Goal: Transaction & Acquisition: Purchase product/service

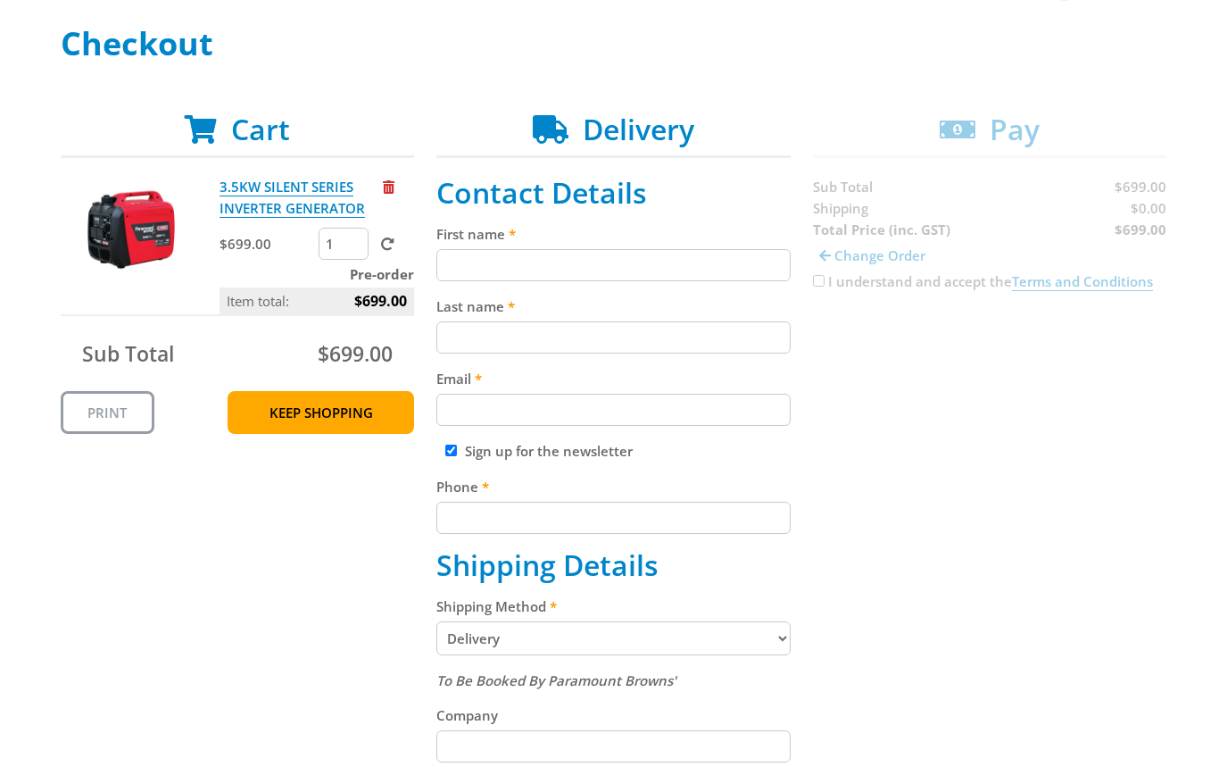
drag, startPoint x: 532, startPoint y: 267, endPoint x: 584, endPoint y: 347, distance: 96.0
click at [533, 278] on input "First name" at bounding box center [613, 265] width 354 height 32
paste input "[PERSON_NAME]"
type input "[PERSON_NAME]"
click at [646, 330] on input "Last name" at bounding box center [613, 337] width 354 height 32
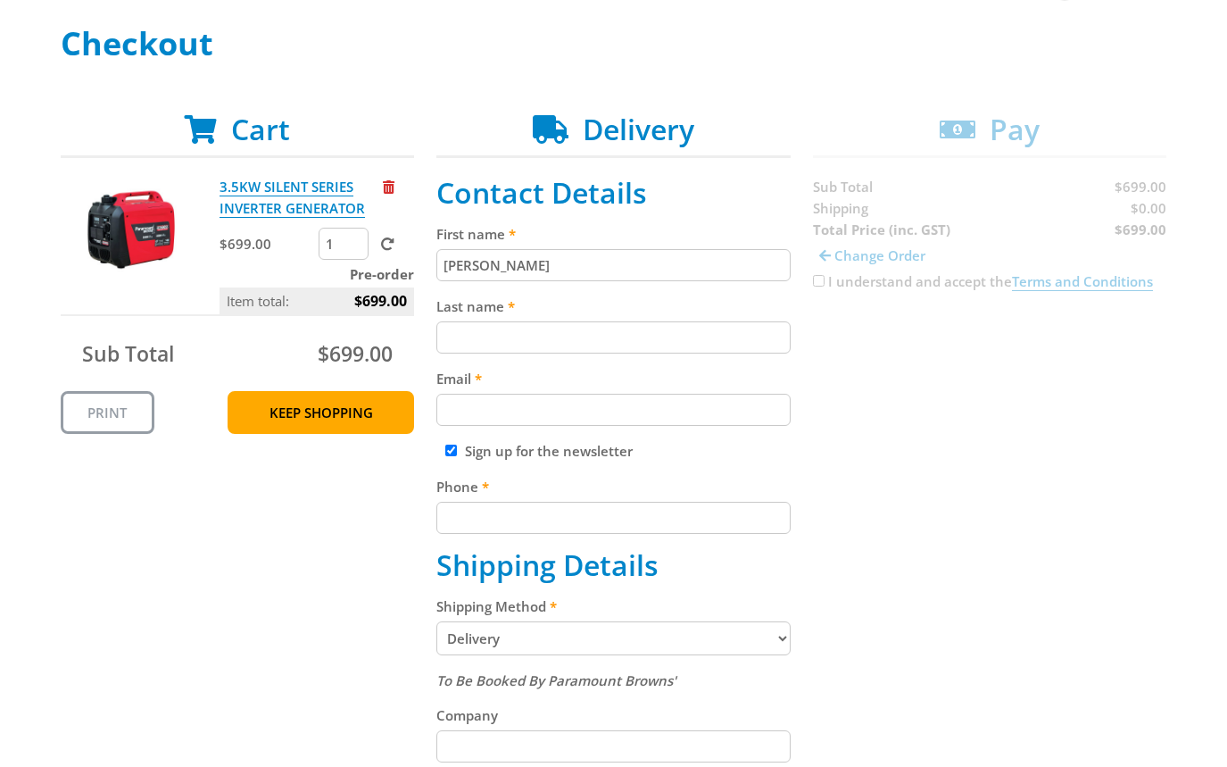
paste input "[PERSON_NAME]"
type input "[PERSON_NAME]"
click at [565, 380] on label "Email" at bounding box center [613, 378] width 354 height 21
click at [565, 394] on input "Email" at bounding box center [613, 410] width 354 height 32
paste input "[EMAIL_ADDRESS][DOMAIN_NAME]"
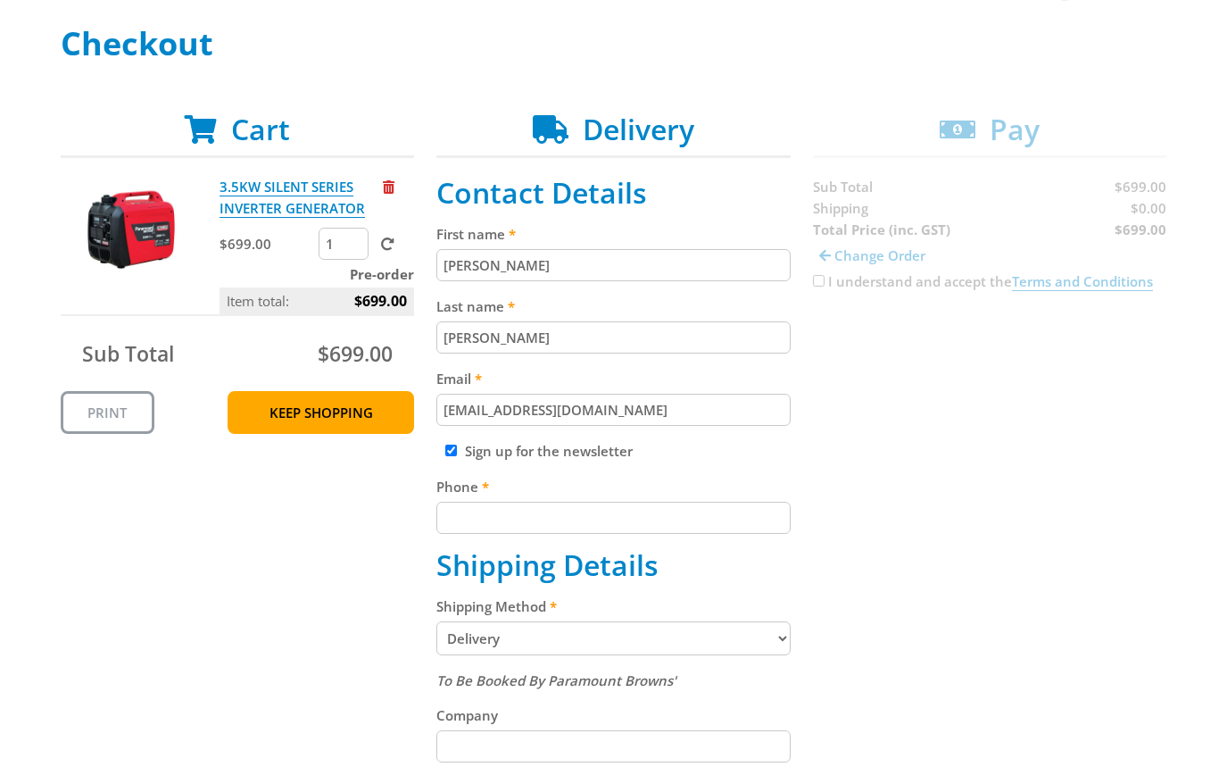
type input "[EMAIL_ADDRESS][DOMAIN_NAME]"
click at [650, 507] on input "Phone" at bounding box center [613, 517] width 354 height 32
paste input "[PHONE_NUMBER]"
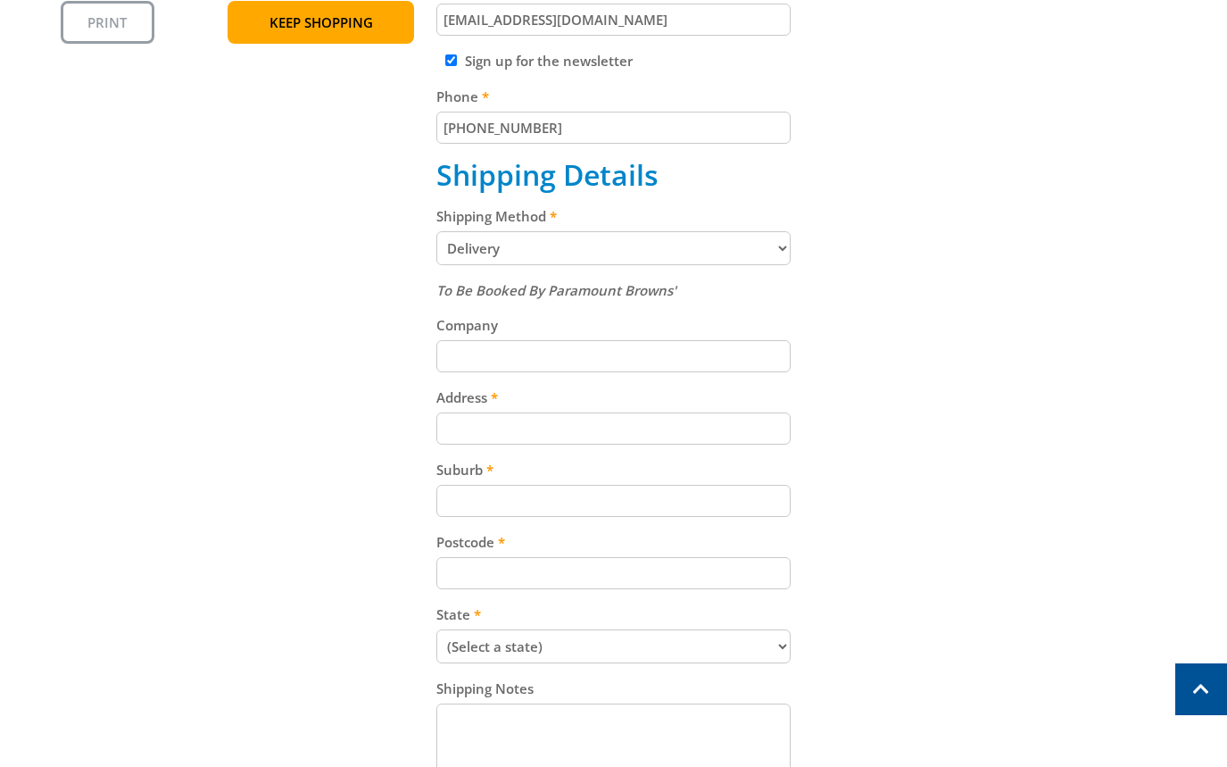
scroll to position [663, 0]
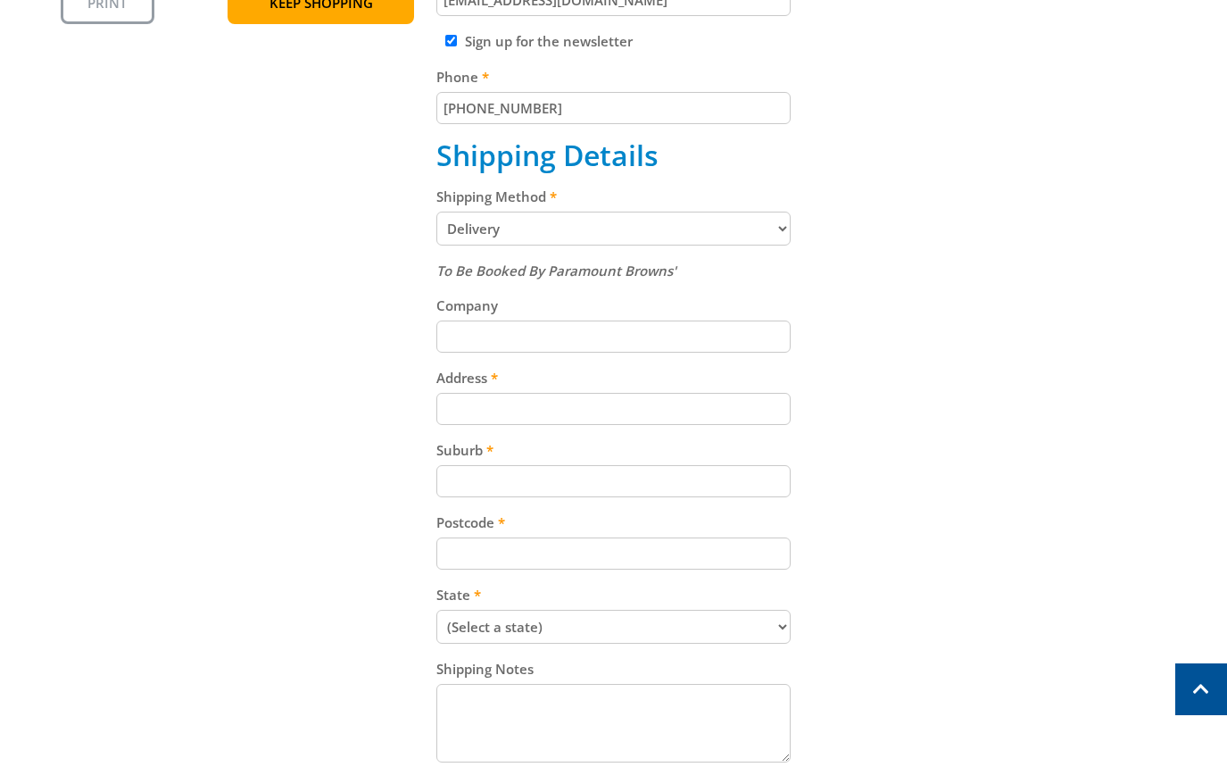
type input "[PHONE_NUMBER]"
click at [658, 404] on input "Address" at bounding box center [613, 409] width 354 height 32
paste input "[STREET_ADDRESS]"
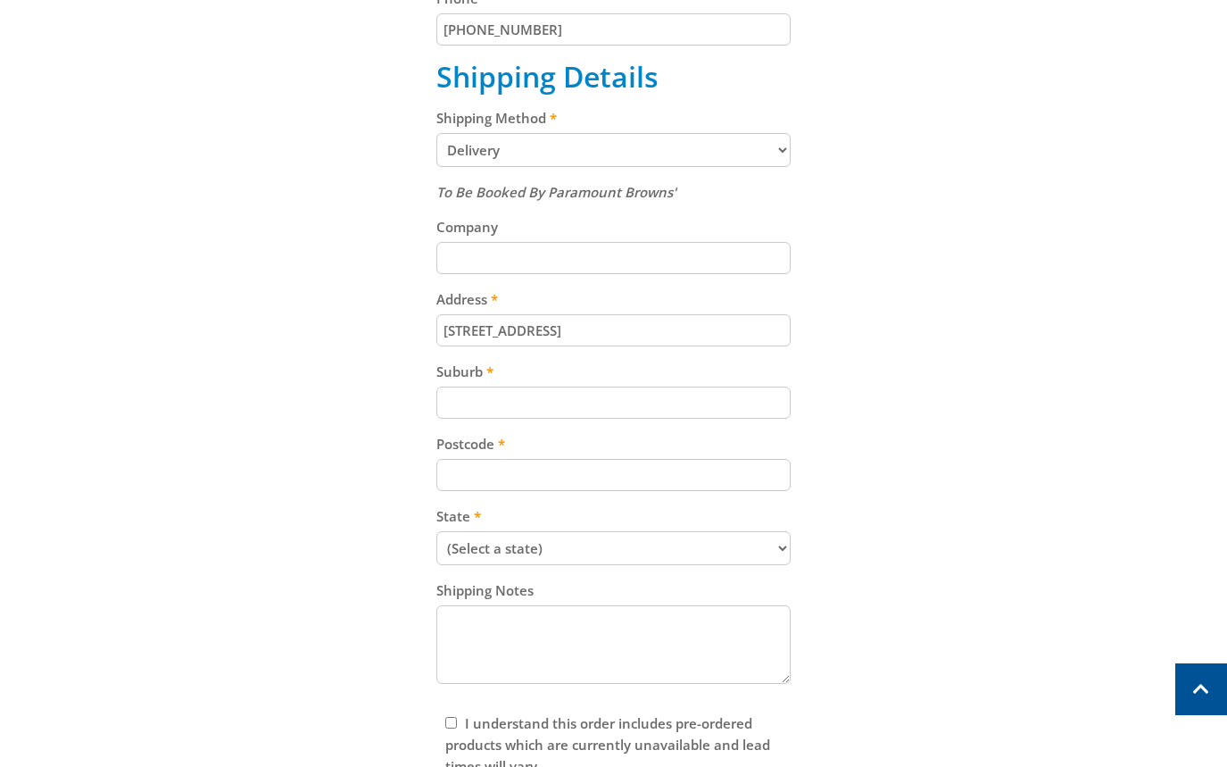
scroll to position [920, 0]
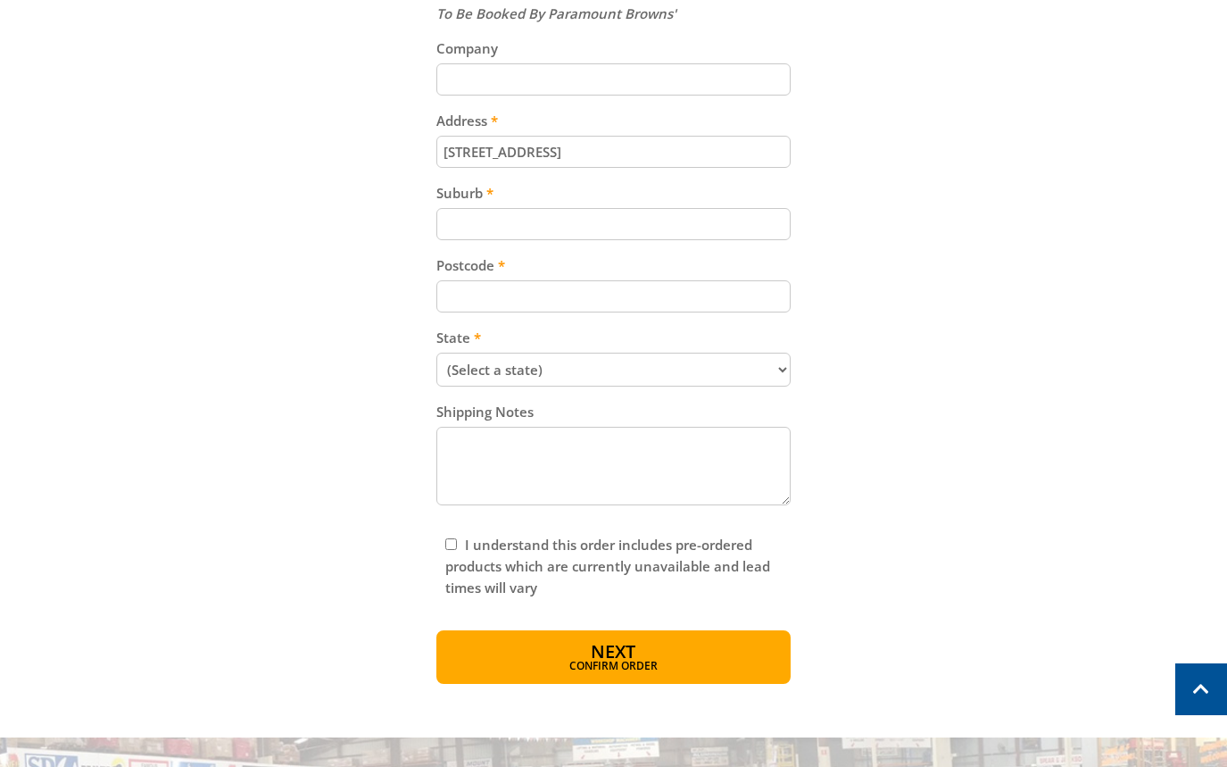
type input "[STREET_ADDRESS]"
click at [585, 301] on input "Postcode" at bounding box center [613, 296] width 354 height 32
click at [595, 226] on input "Suburb" at bounding box center [613, 224] width 354 height 32
paste input "Gepps Cross"
type input "Gepps Cross"
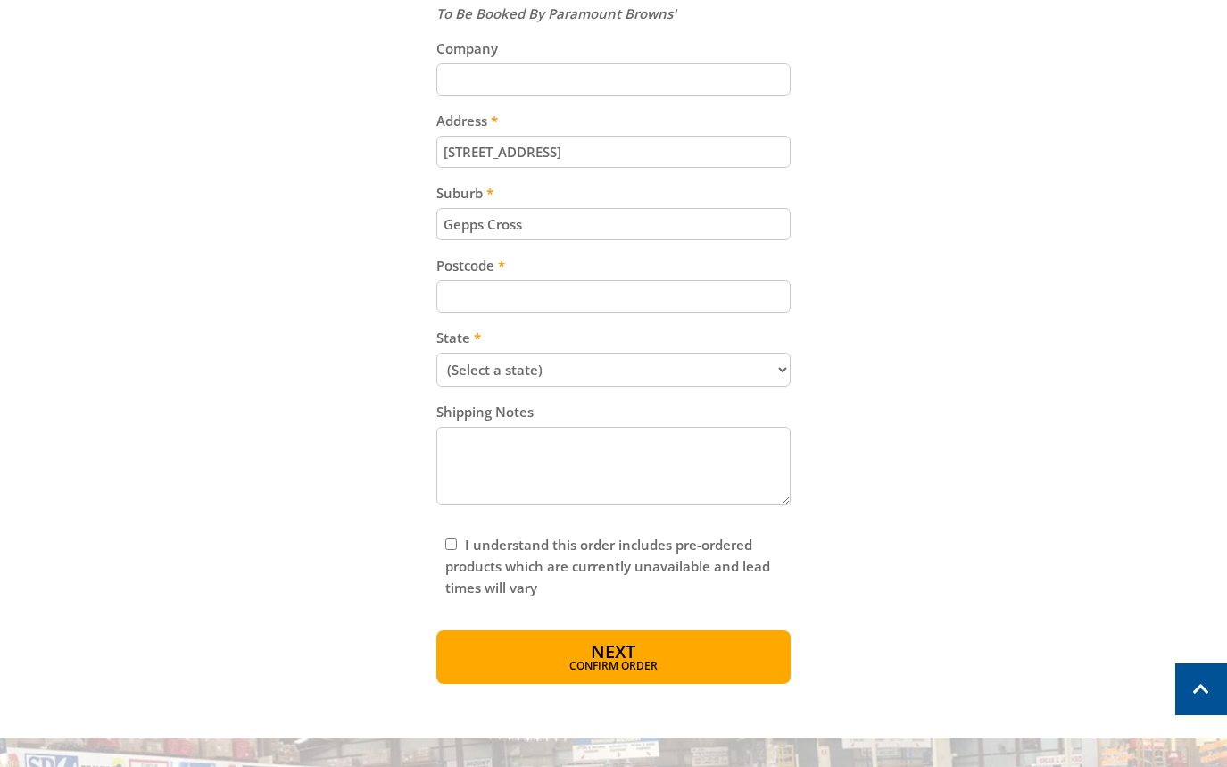
click at [680, 306] on input "Postcode" at bounding box center [613, 296] width 354 height 32
paste input "5094"
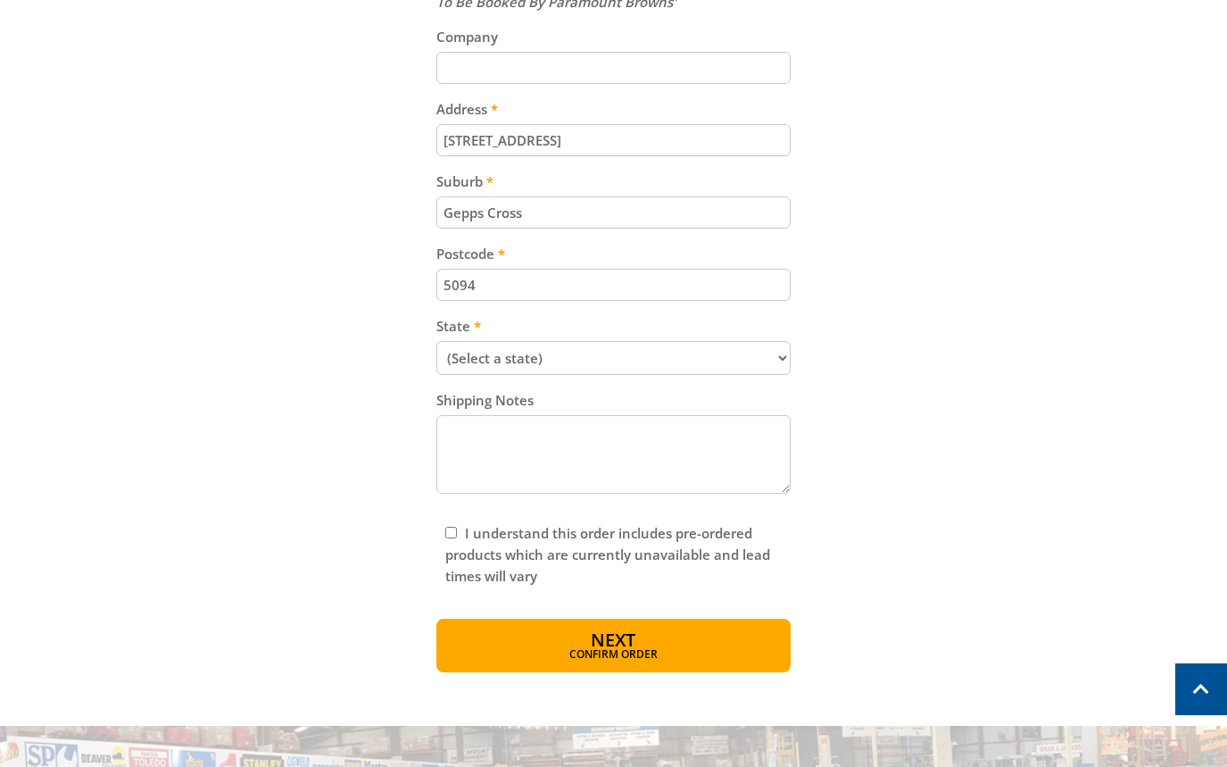
scroll to position [949, 0]
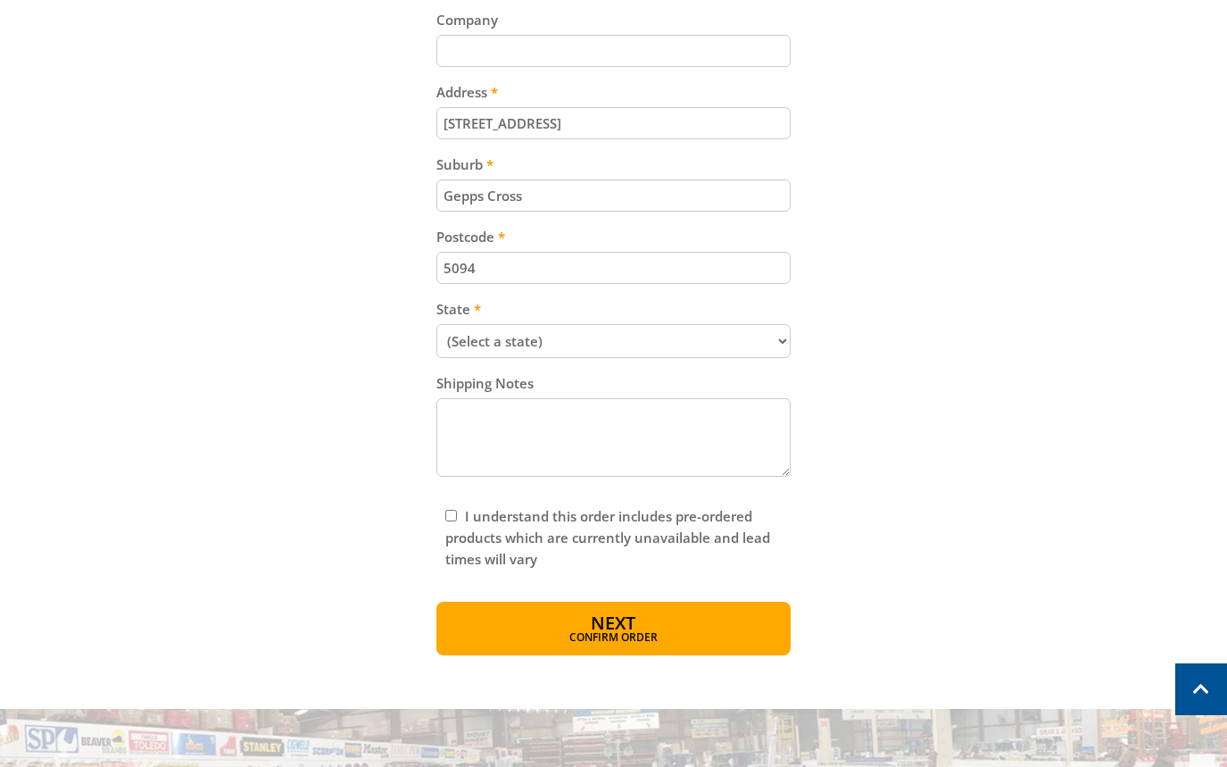
type input "5094"
click at [621, 345] on select "(Select a state) South Australia Victoria New South Wales Queensland Western Au…" at bounding box center [613, 341] width 354 height 34
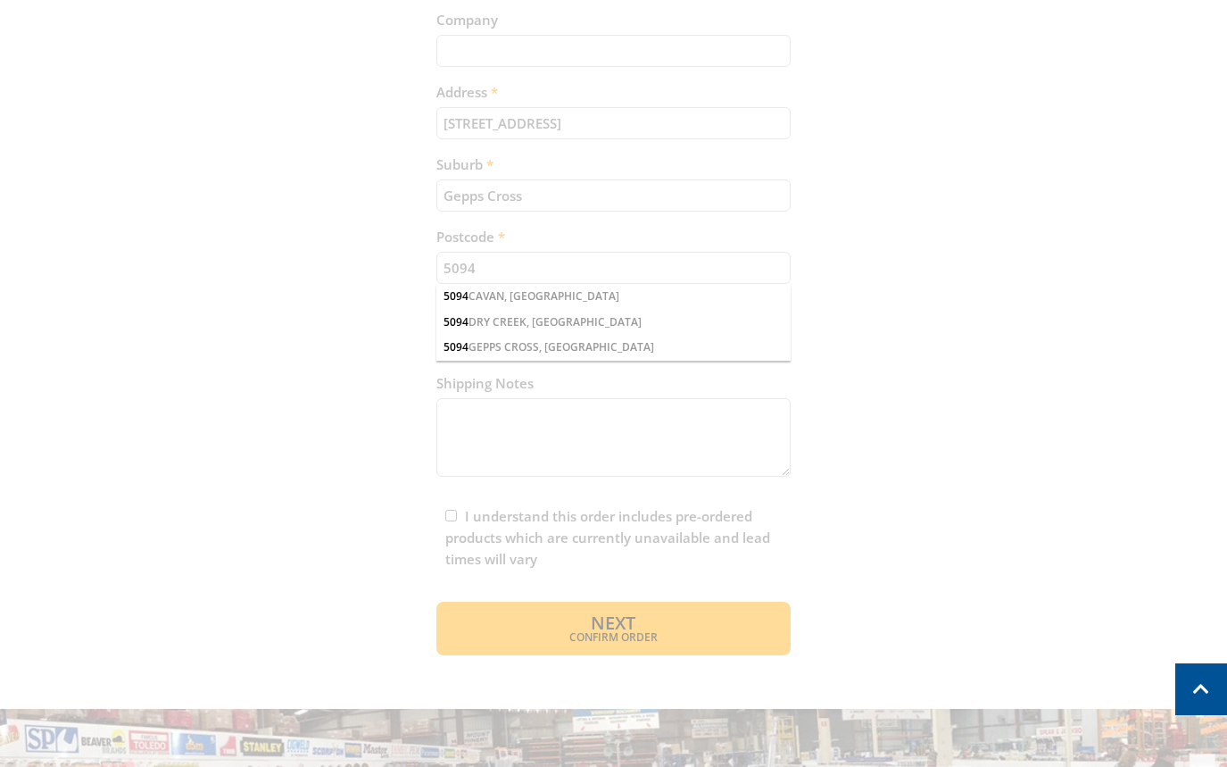
select select "SA"
click at [436, 324] on select "(Select a state) South Australia Victoria New South Wales Queensland Western Au…" at bounding box center [613, 341] width 354 height 34
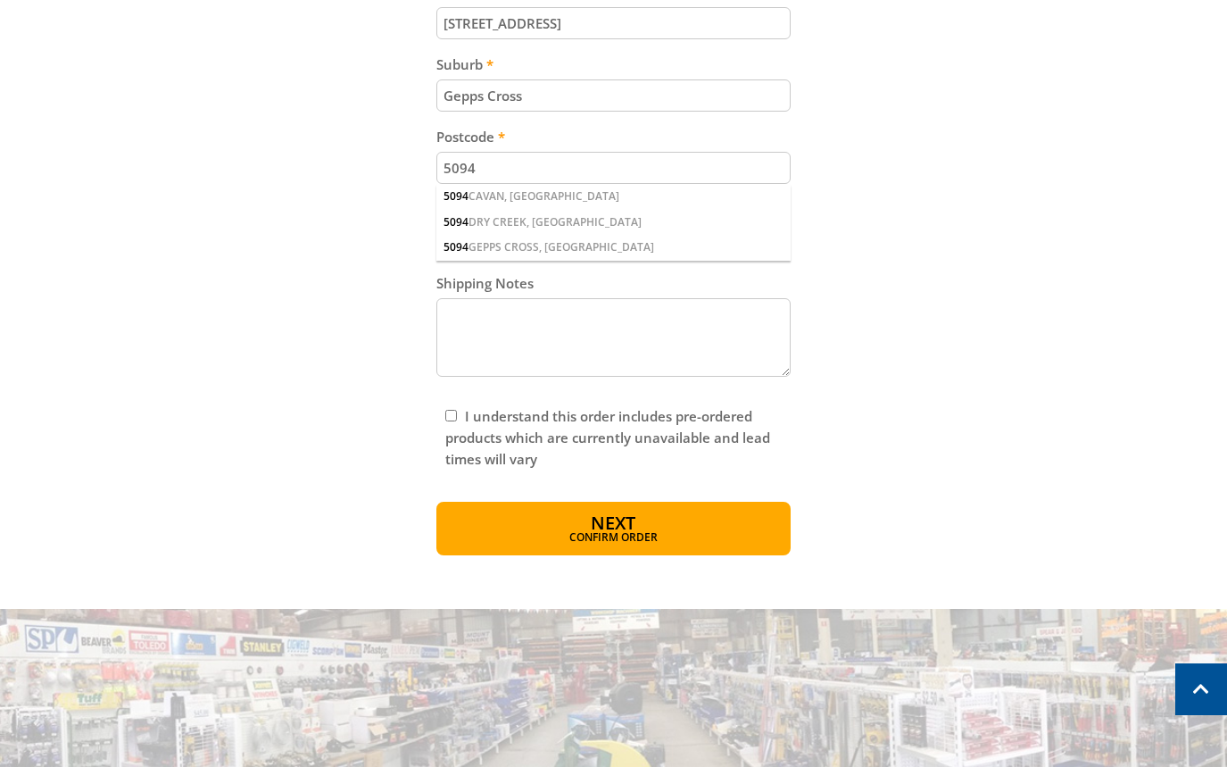
scroll to position [1126, 0]
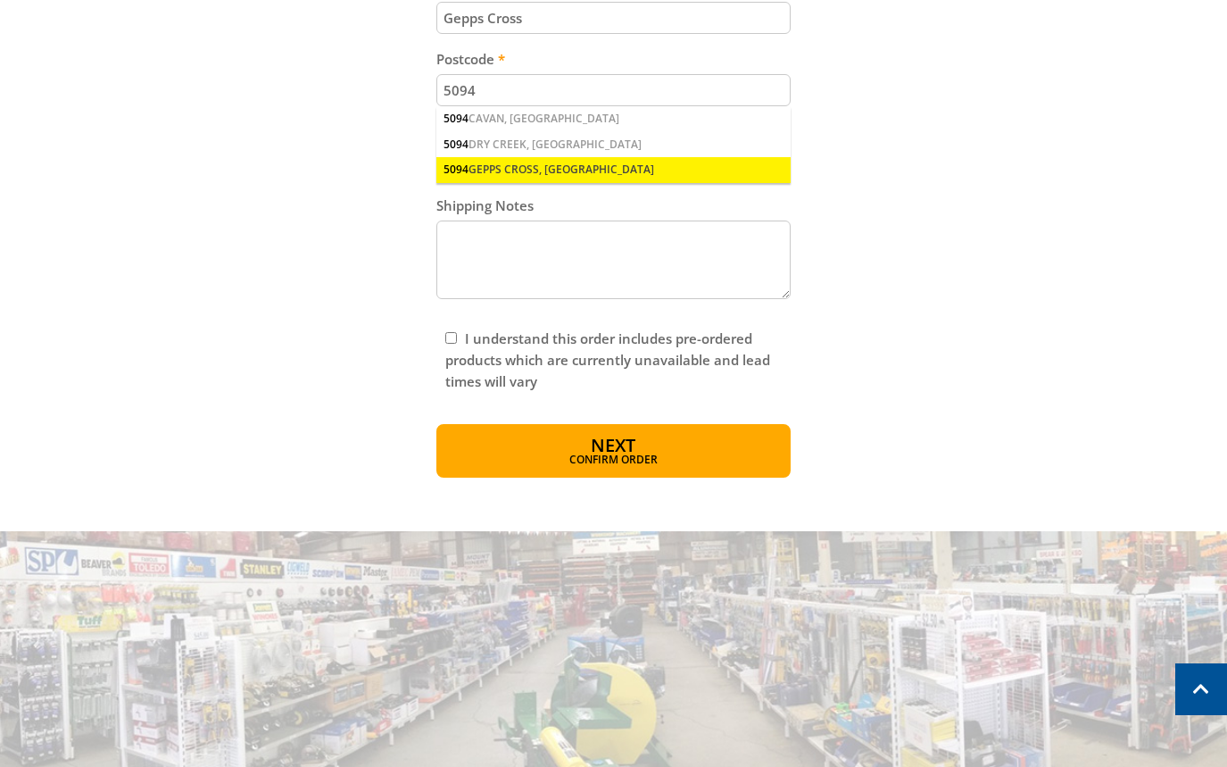
click at [526, 162] on div "5094 GEPPS CROSS, SA" at bounding box center [613, 169] width 354 height 25
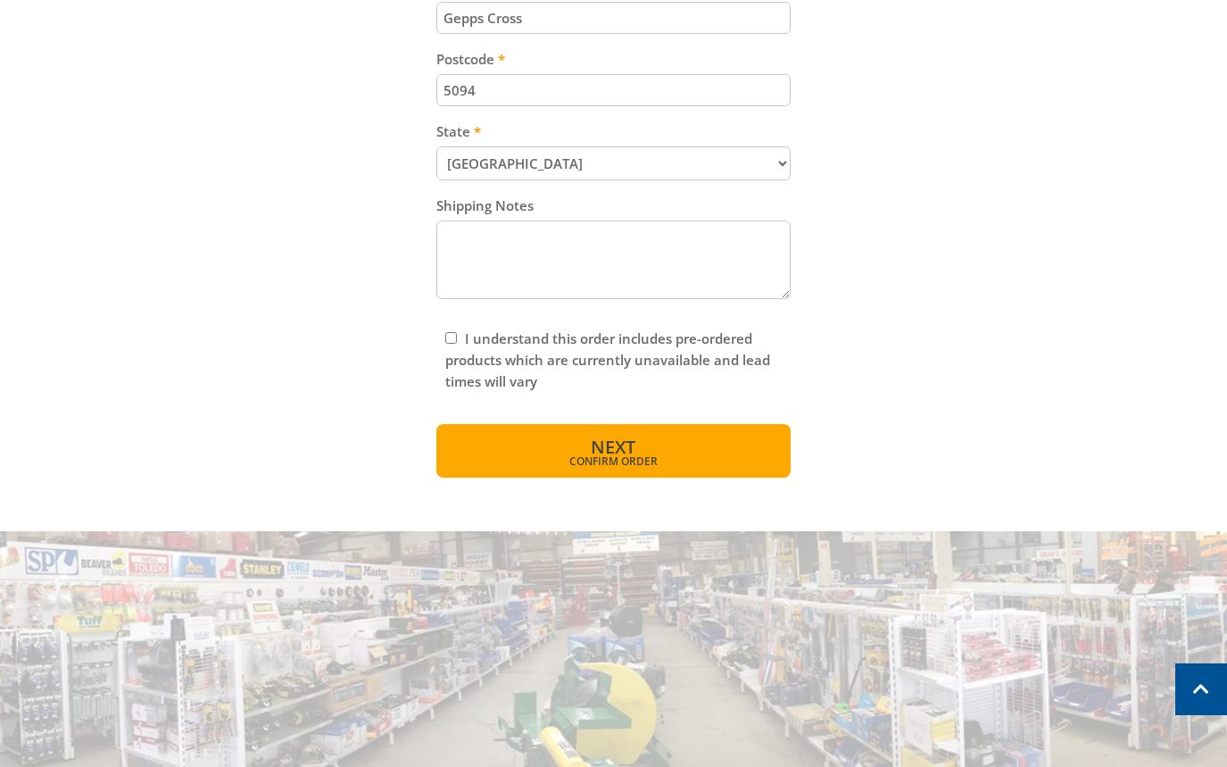
click at [688, 456] on span "Confirm order" at bounding box center [614, 461] width 278 height 11
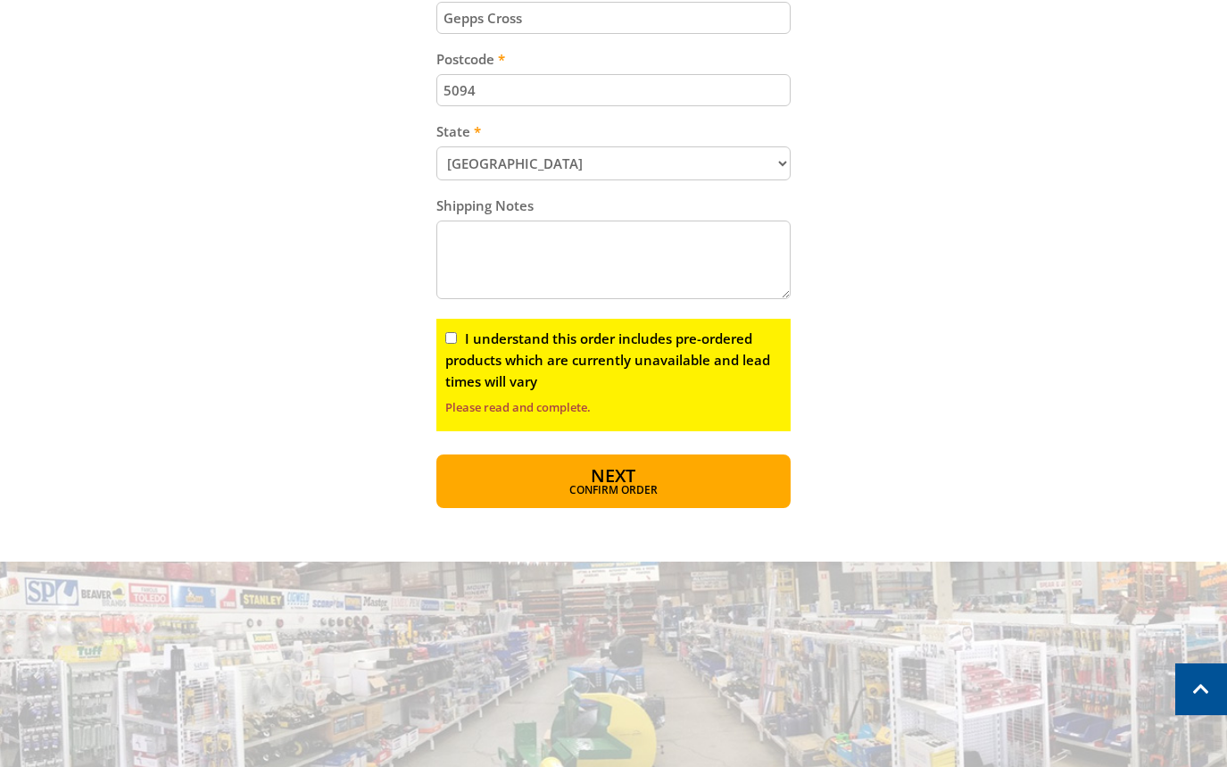
click at [454, 336] on input "I understand this order includes pre-ordered products which are currently unava…" at bounding box center [451, 338] width 12 height 12
checkbox input "true"
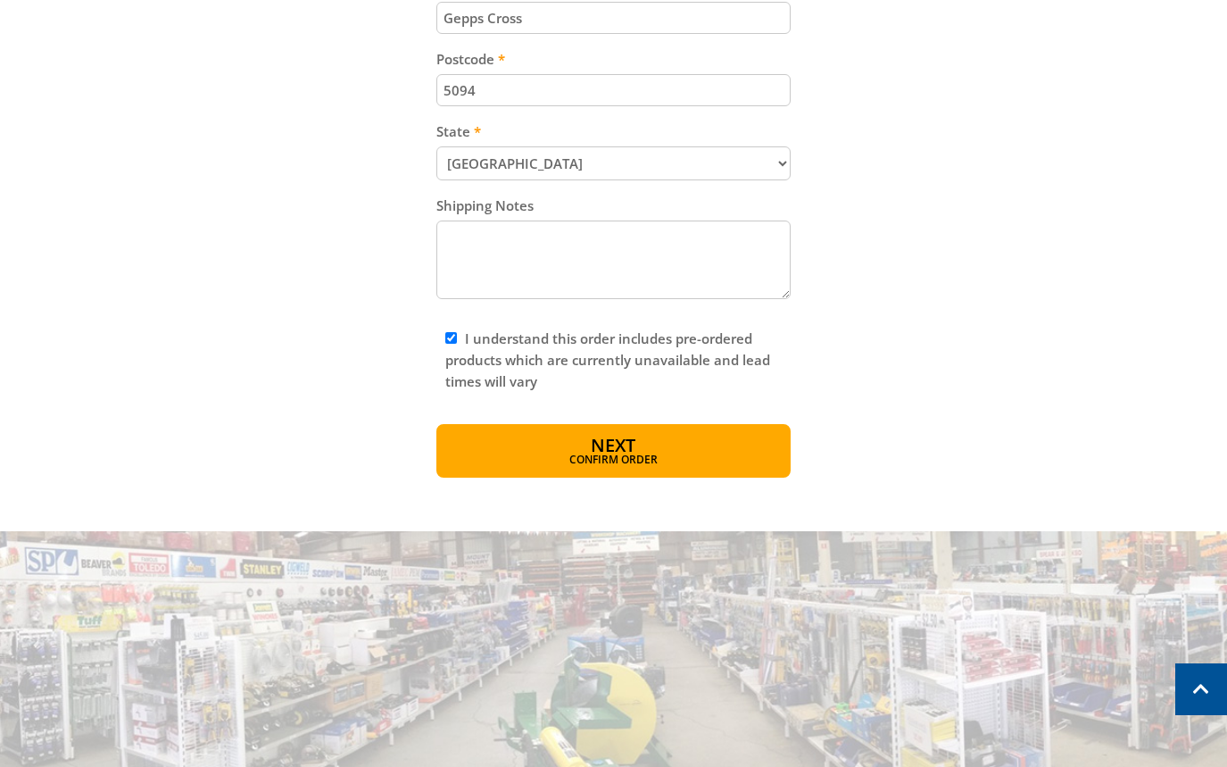
click at [614, 443] on span "Next" at bounding box center [613, 445] width 45 height 24
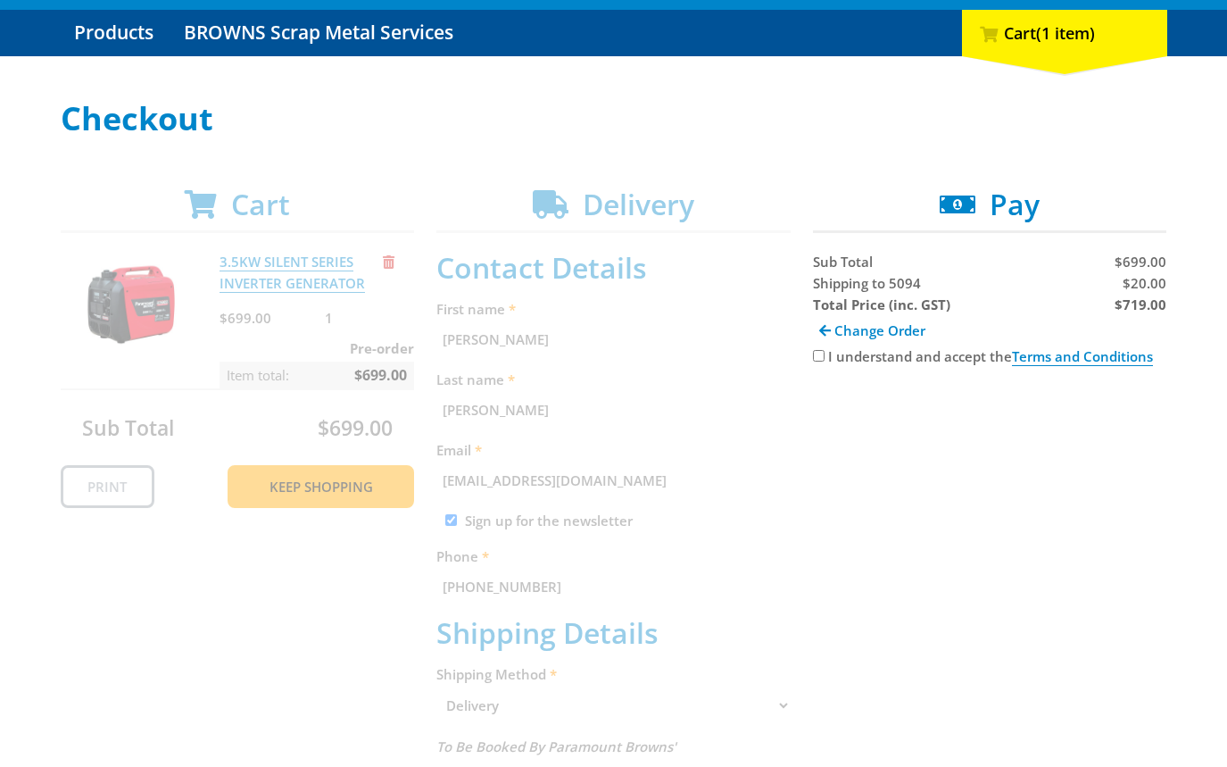
scroll to position [369, 0]
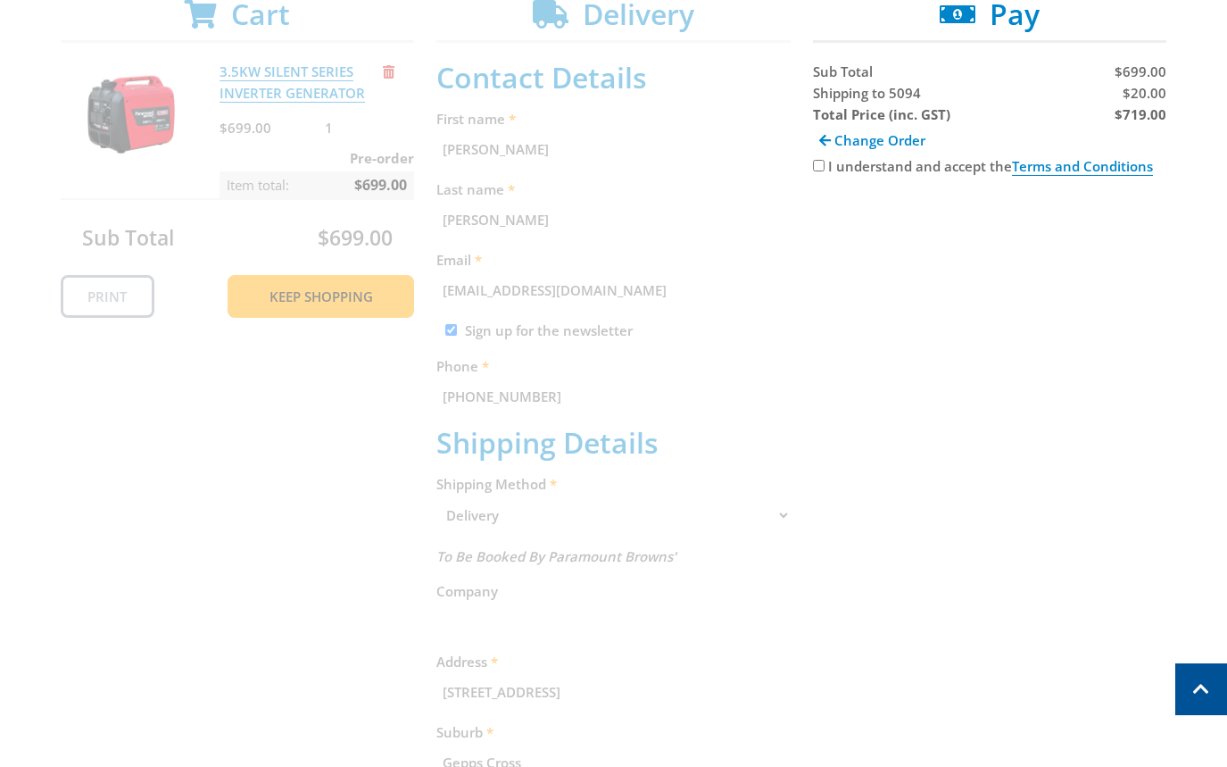
click at [816, 164] on input "I understand and accept the Terms and Conditions" at bounding box center [819, 166] width 12 height 12
checkbox input "true"
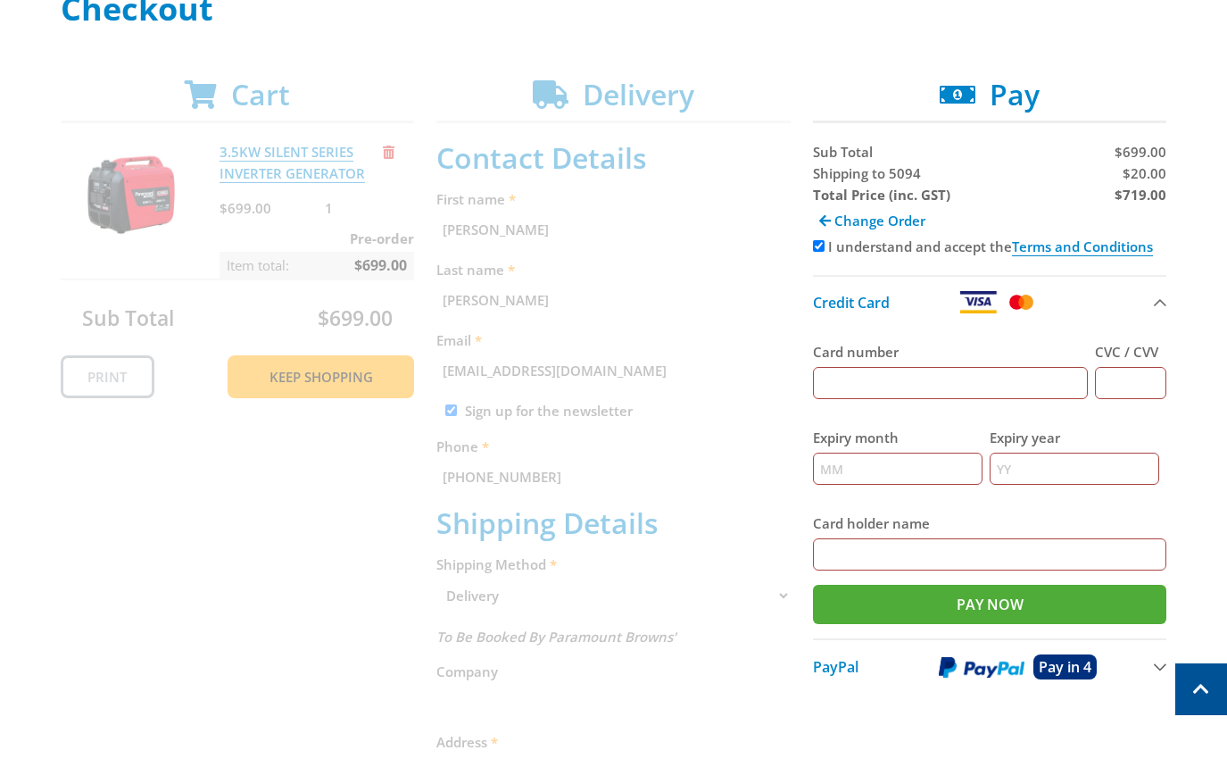
scroll to position [271, 0]
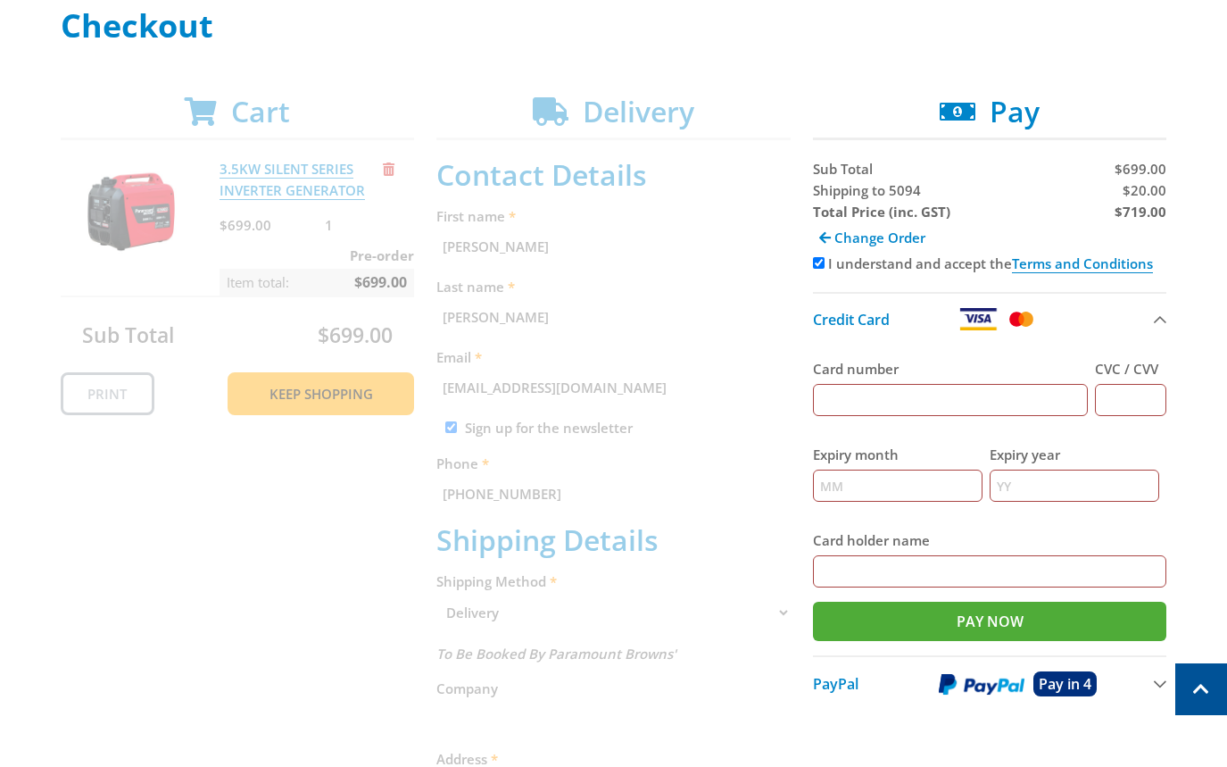
click at [1138, 211] on strong "$719.00" at bounding box center [1141, 212] width 52 height 18
copy strong "719.00"
click at [1154, 195] on span "$20.00" at bounding box center [1145, 190] width 44 height 18
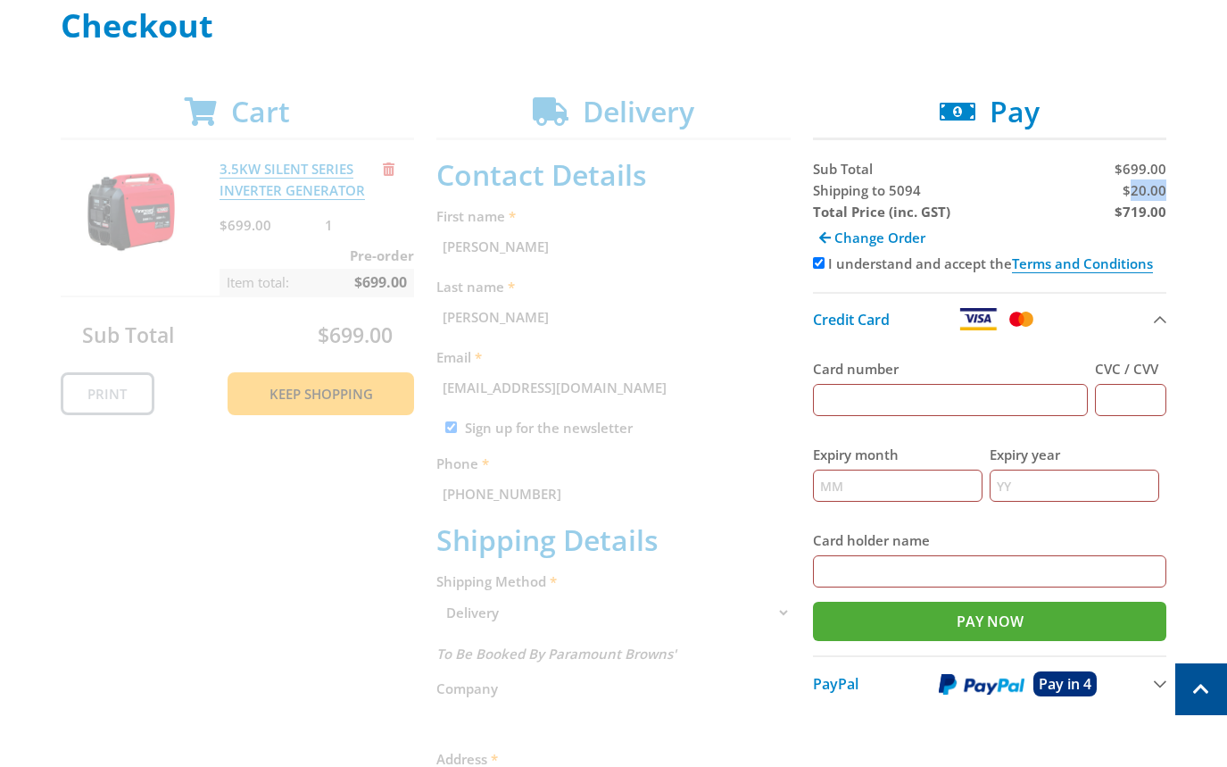
copy span "20.00"
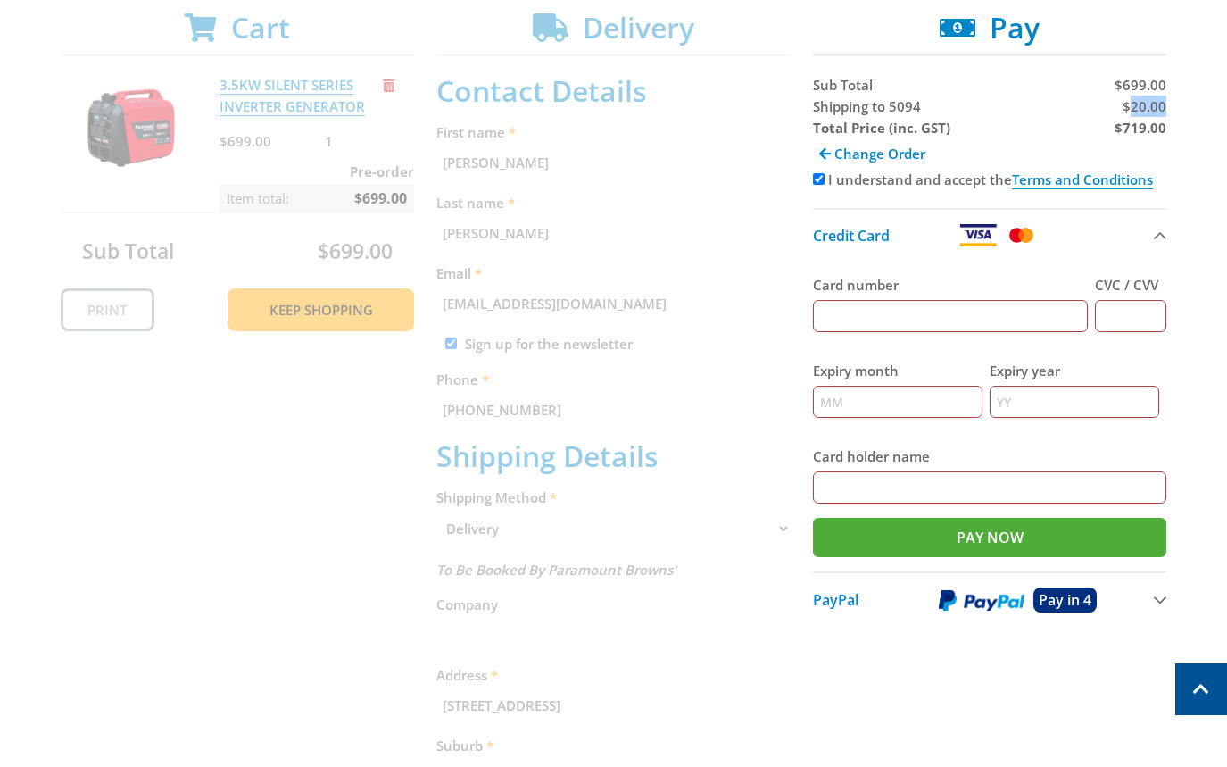
scroll to position [380, 0]
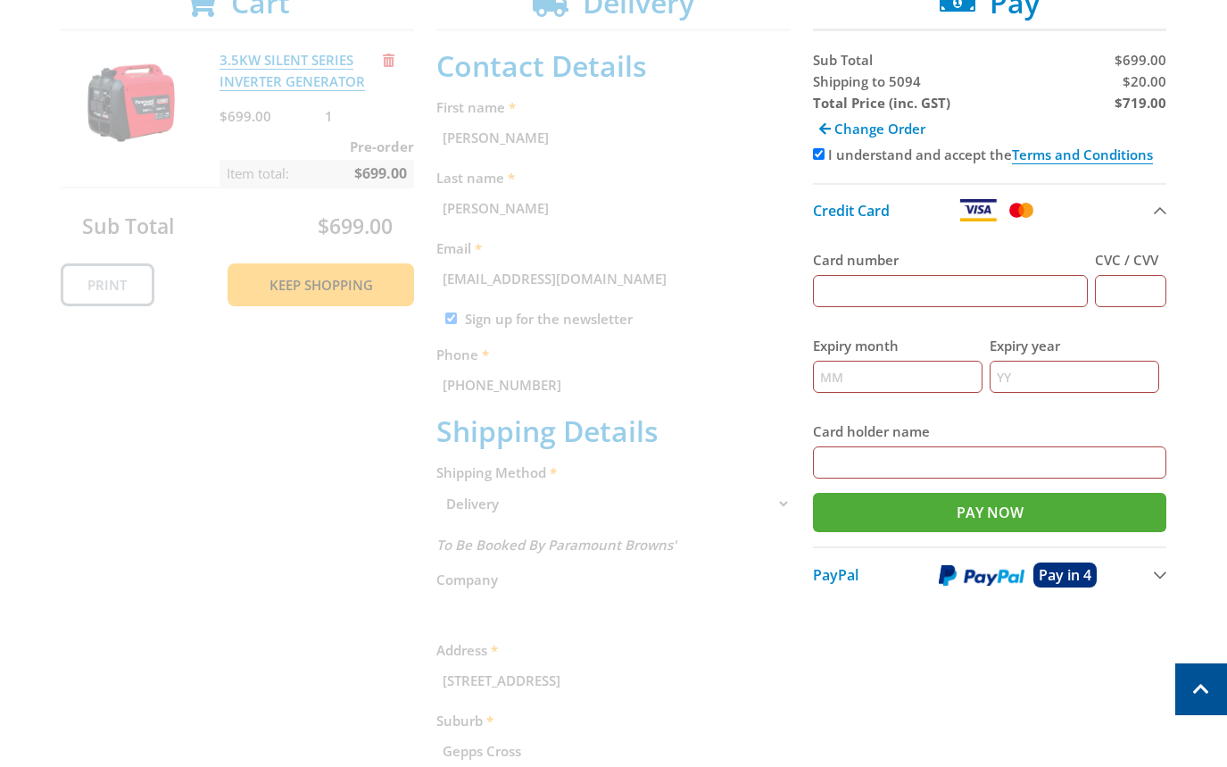
click at [965, 292] on input "Card number" at bounding box center [951, 291] width 276 height 32
type input "5454545454545454"
type input "123"
type input "12"
type input "2025"
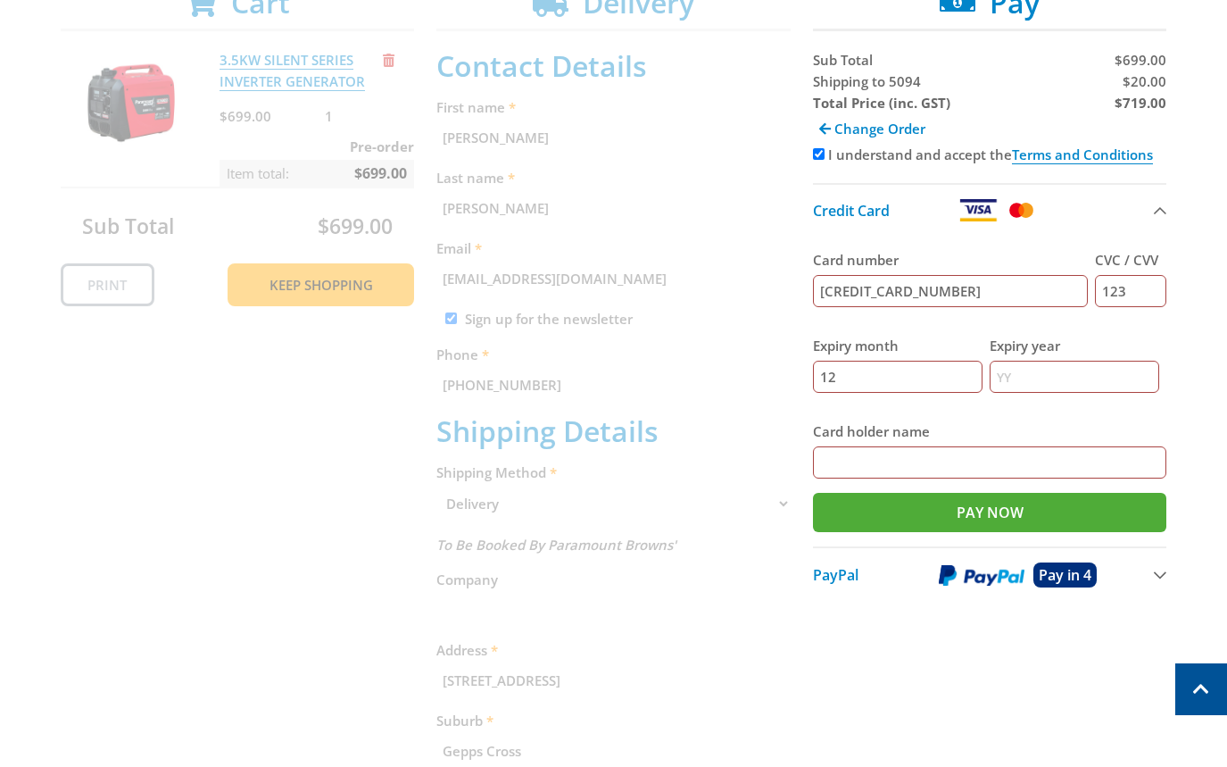
type input "5454545454545454"
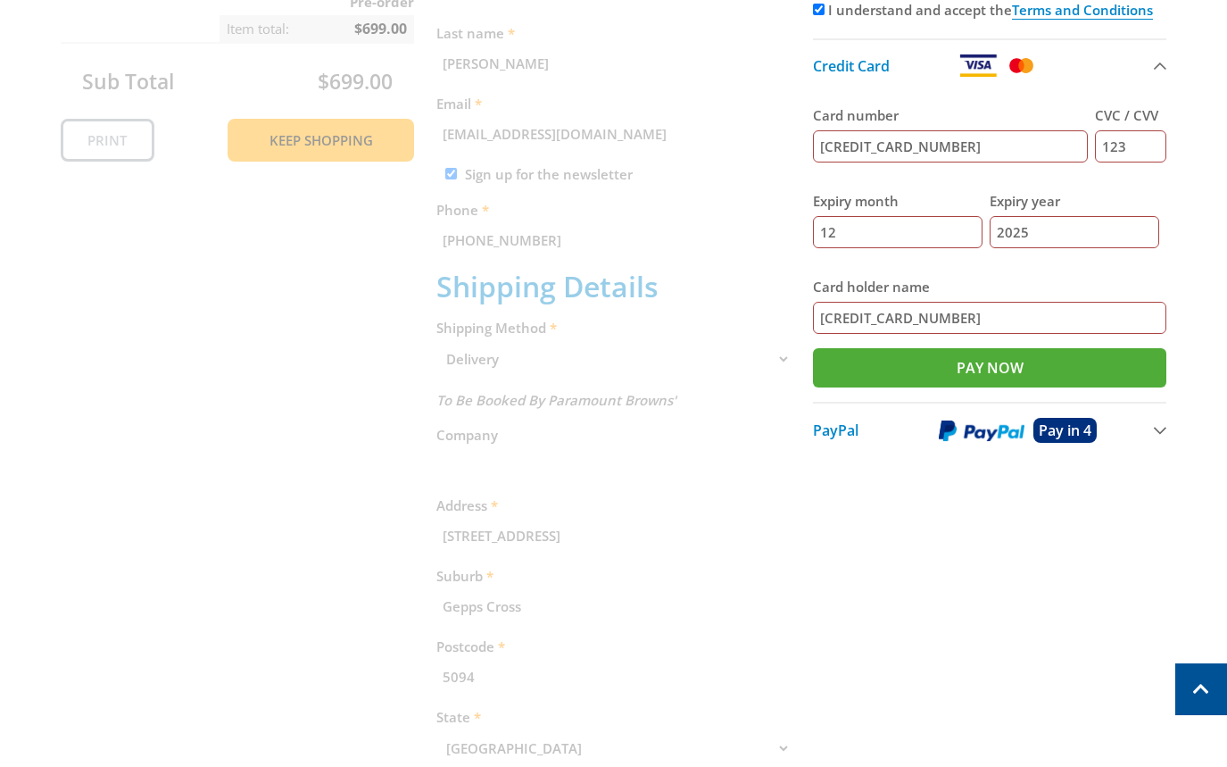
scroll to position [570, 0]
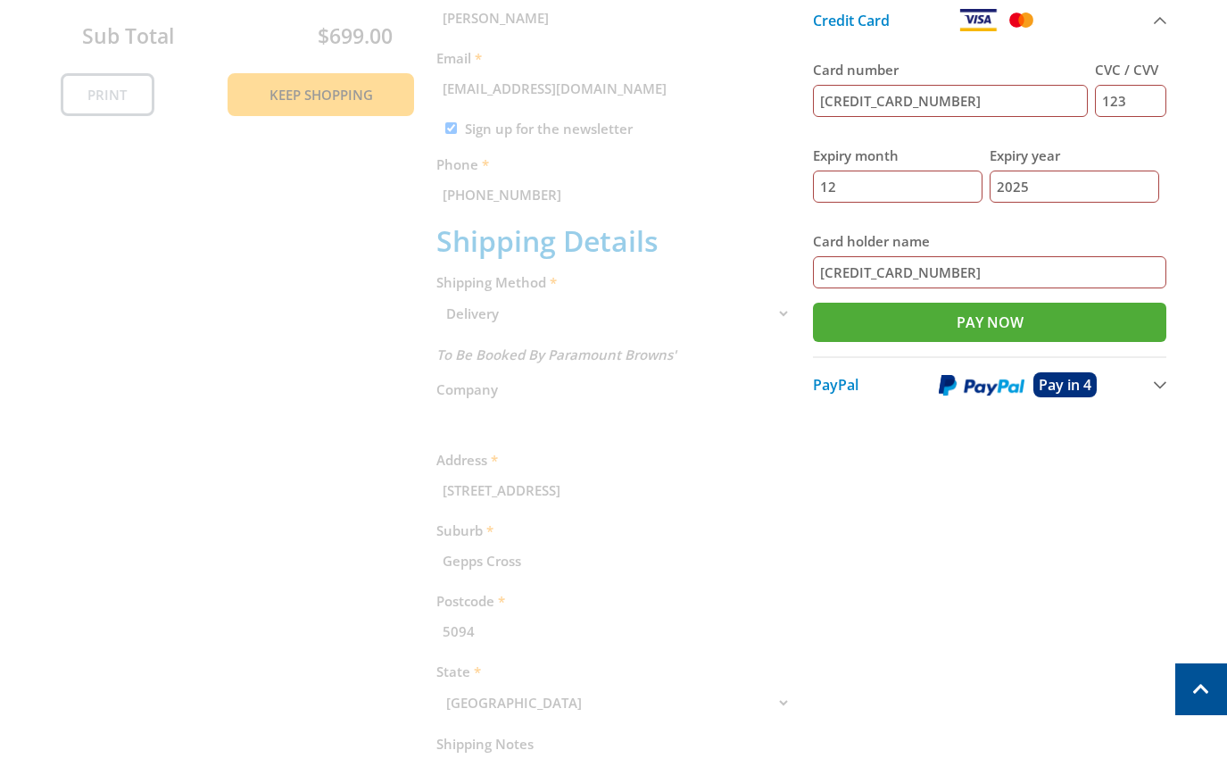
click at [642, 315] on div "Cart 3.5KW SILENT SERIES INVERTER GENERATOR $699.00 1 Pre-order Item total: $69…" at bounding box center [614, 405] width 1106 height 1218
click at [740, 315] on div "Cart 3.5KW SILENT SERIES INVERTER GENERATOR $699.00 1 Pre-order Item total: $69…" at bounding box center [614, 405] width 1106 height 1218
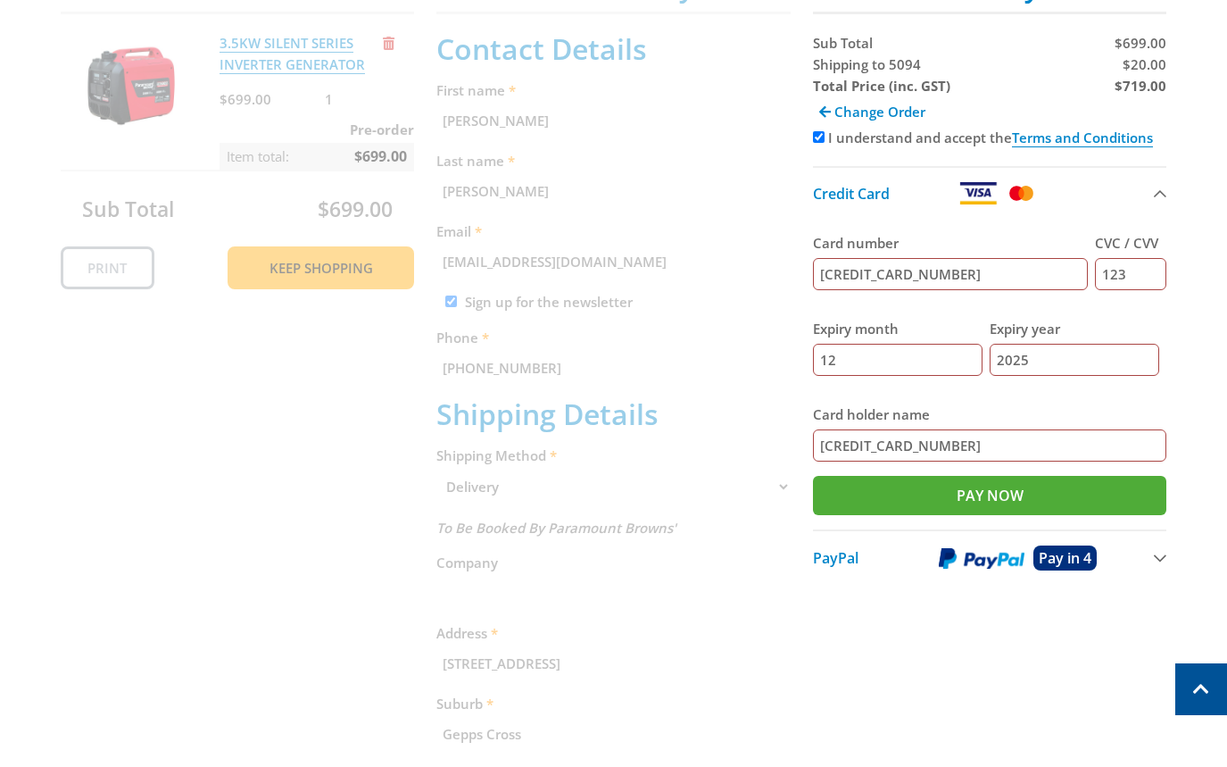
scroll to position [453, 0]
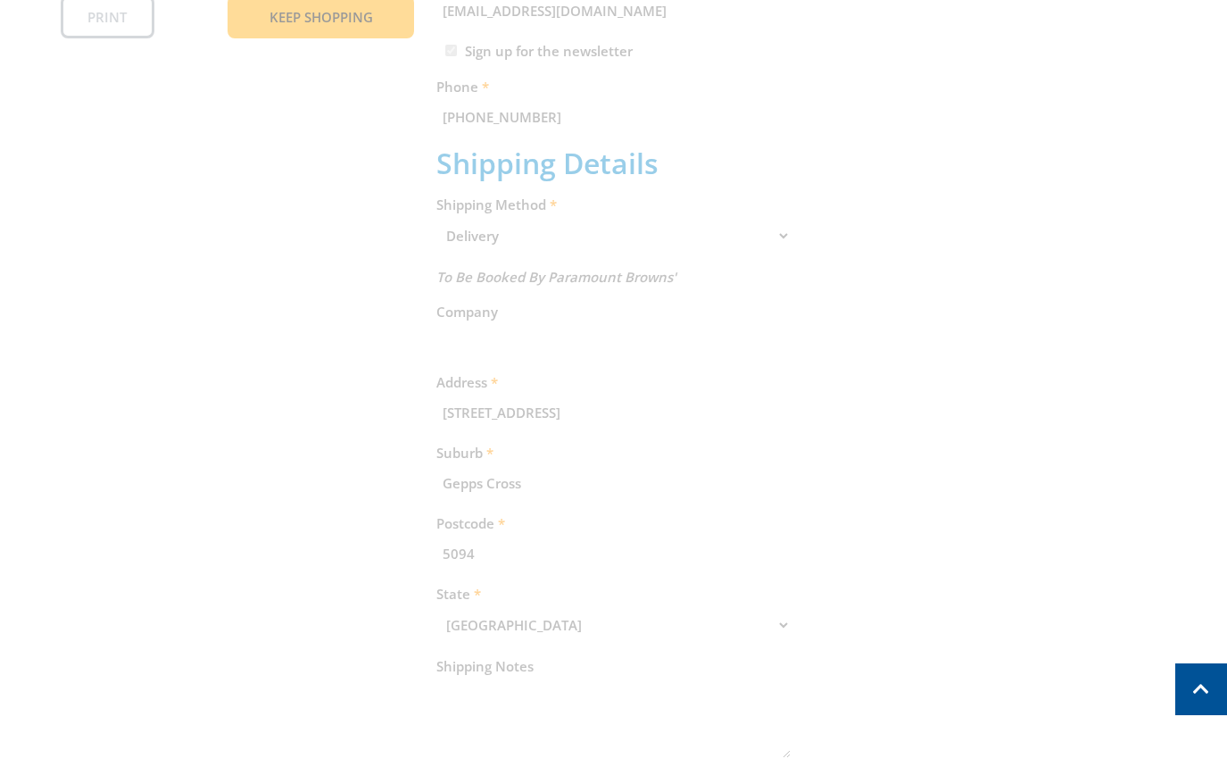
scroll to position [712, 0]
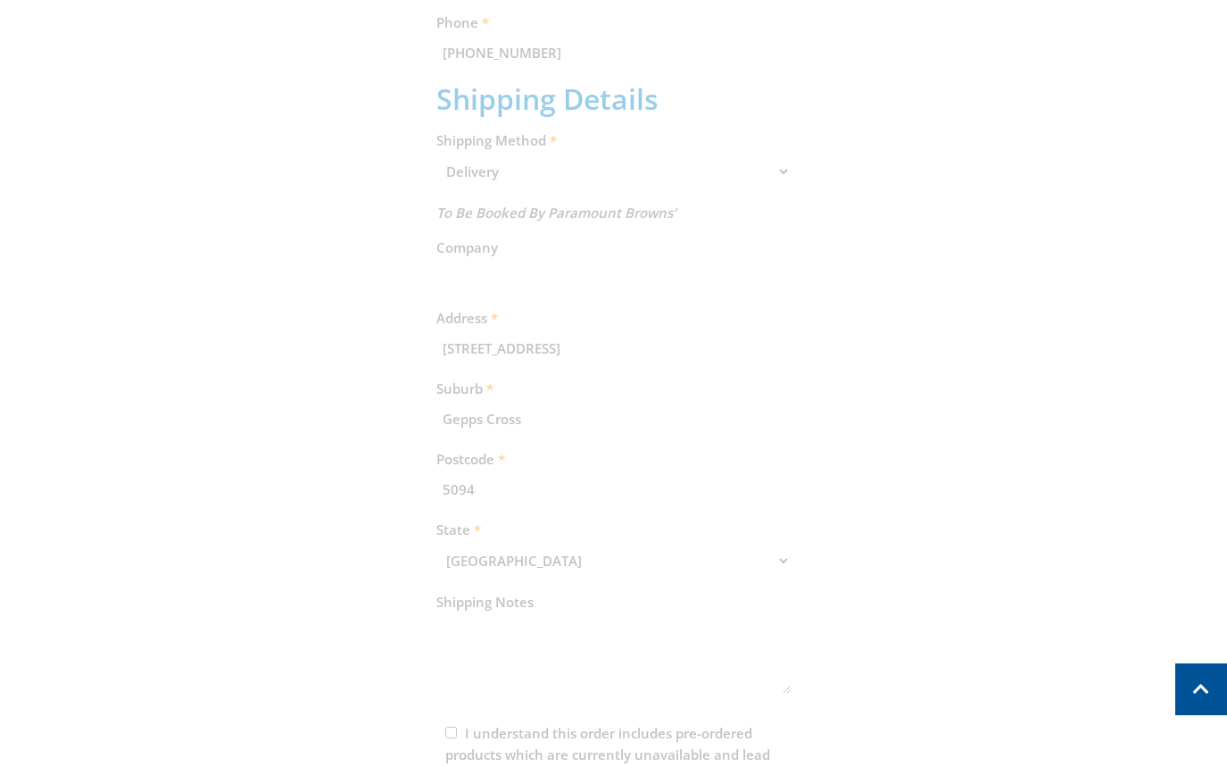
click at [602, 170] on div "Cart 3.5KW SILENT SERIES INVERTER GENERATOR $699.00 1 Pre-order Item total: $69…" at bounding box center [614, 263] width 1106 height 1218
click at [603, 170] on div "Cart 3.5KW SILENT SERIES INVERTER GENERATOR $699.00 1 Pre-order Item total: $69…" at bounding box center [614, 263] width 1106 height 1218
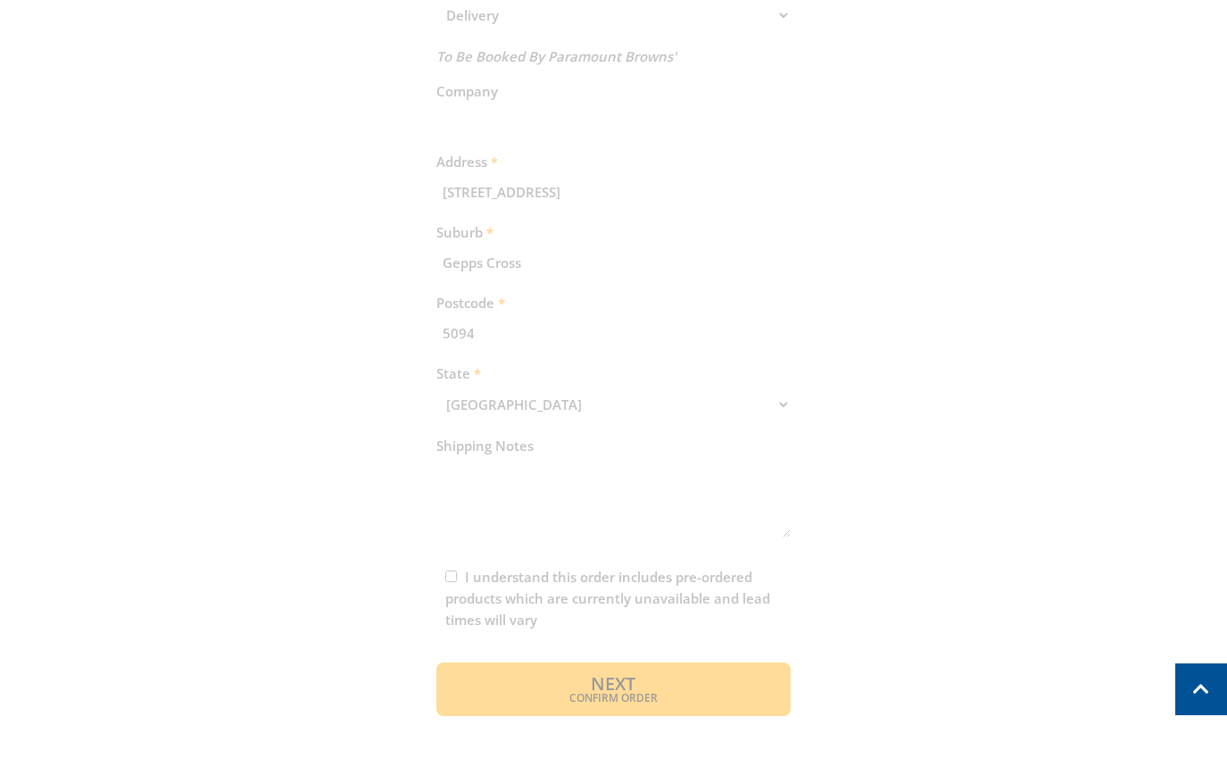
scroll to position [1141, 0]
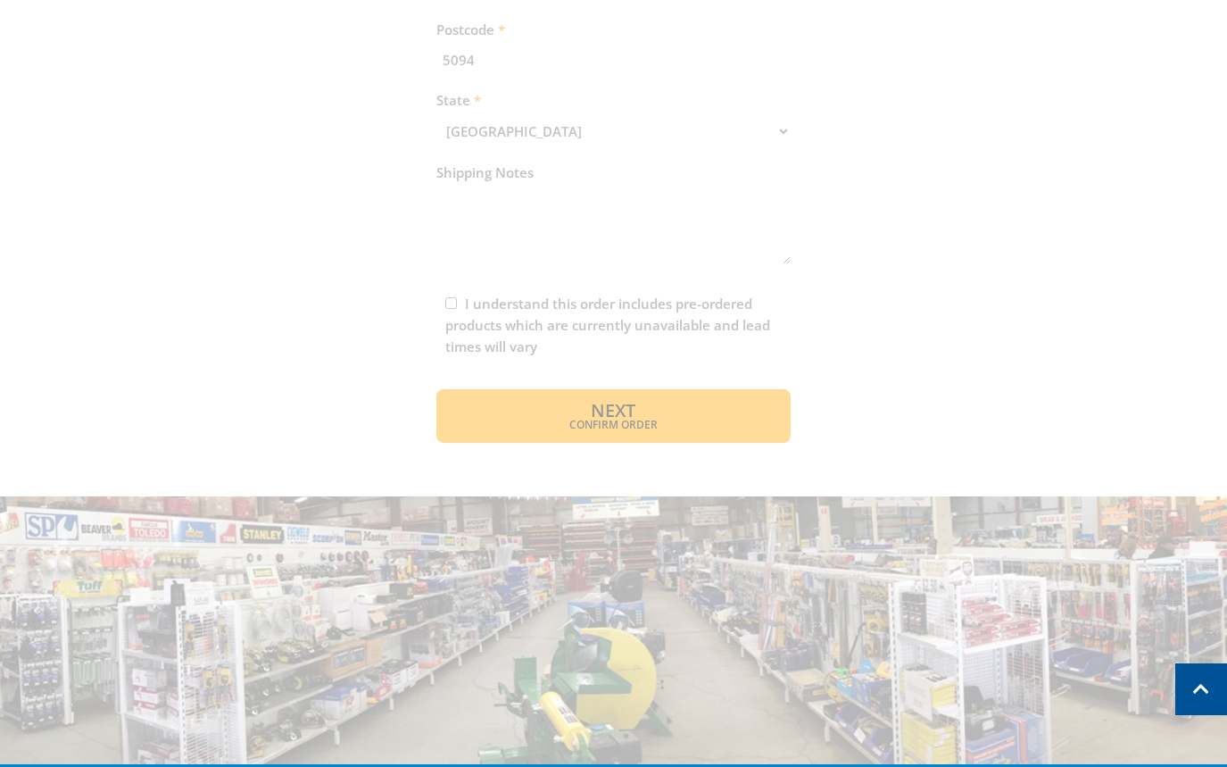
drag, startPoint x: 434, startPoint y: 301, endPoint x: 452, endPoint y: 306, distance: 19.5
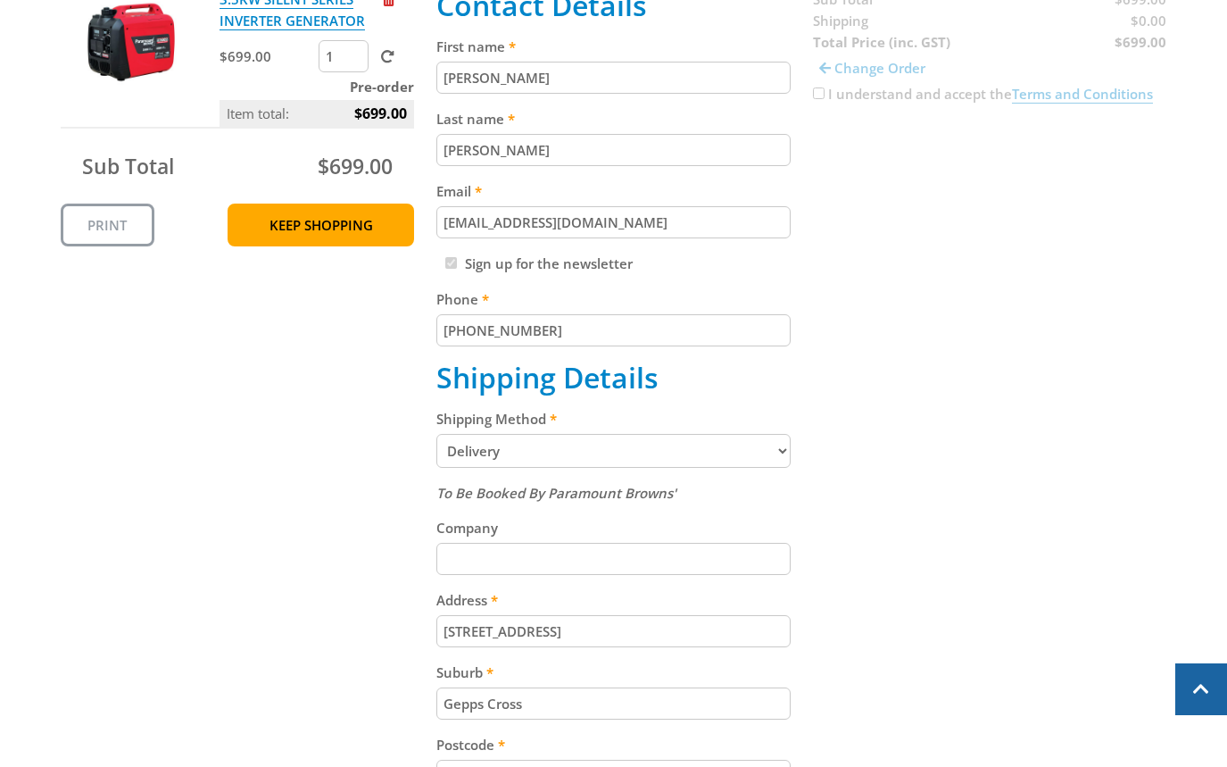
scroll to position [443, 0]
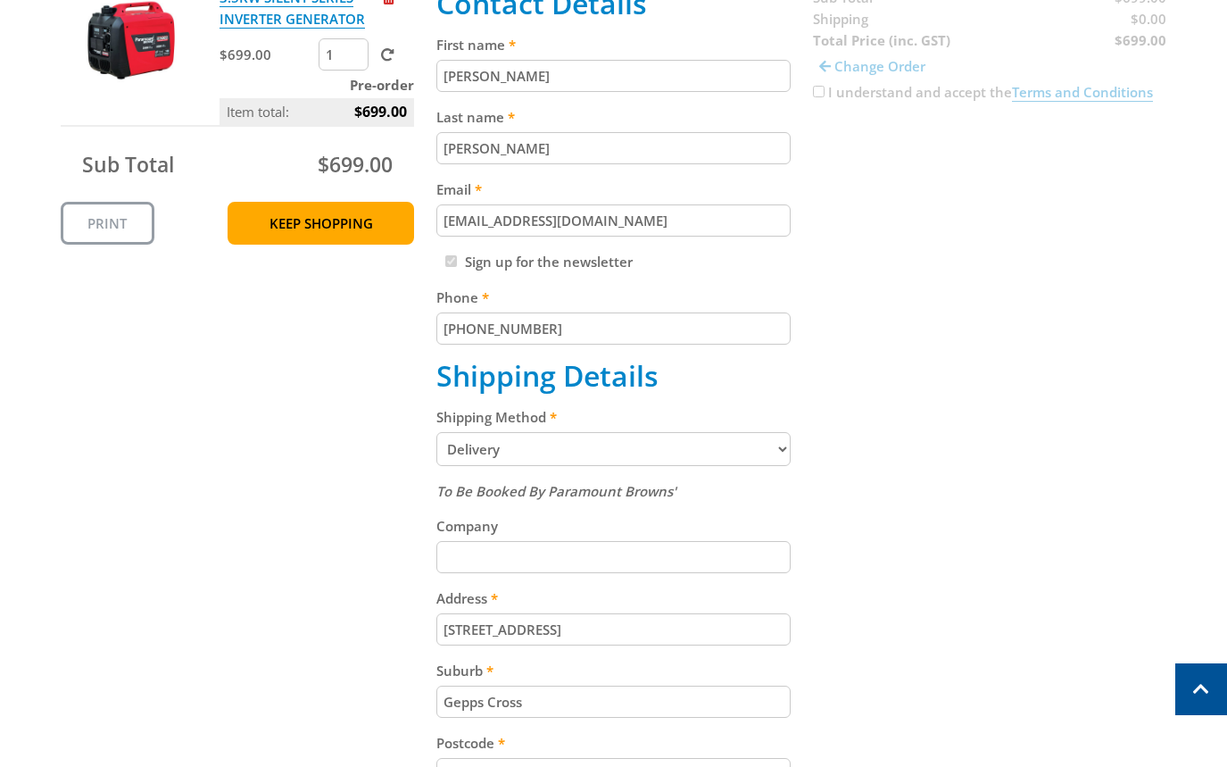
click at [632, 458] on select "Pickup from Gepps Cross Delivery" at bounding box center [613, 449] width 354 height 34
select select "Pickup"
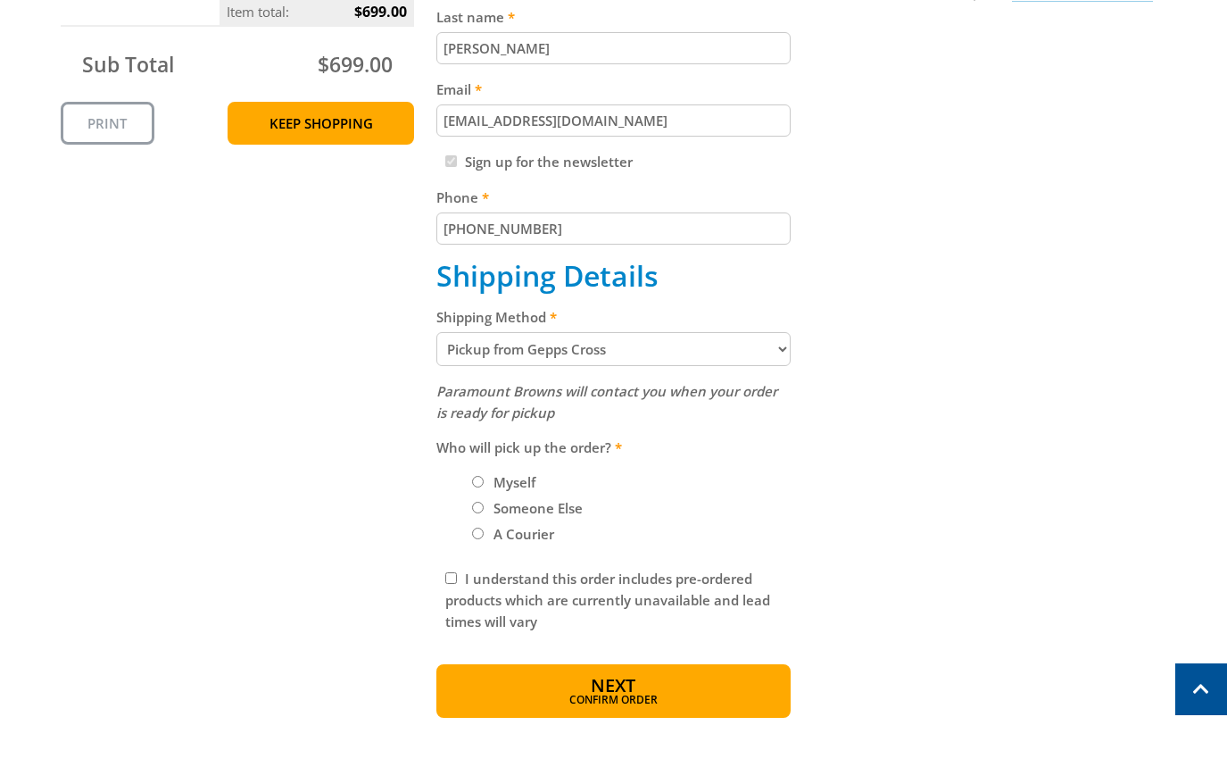
scroll to position [548, 0]
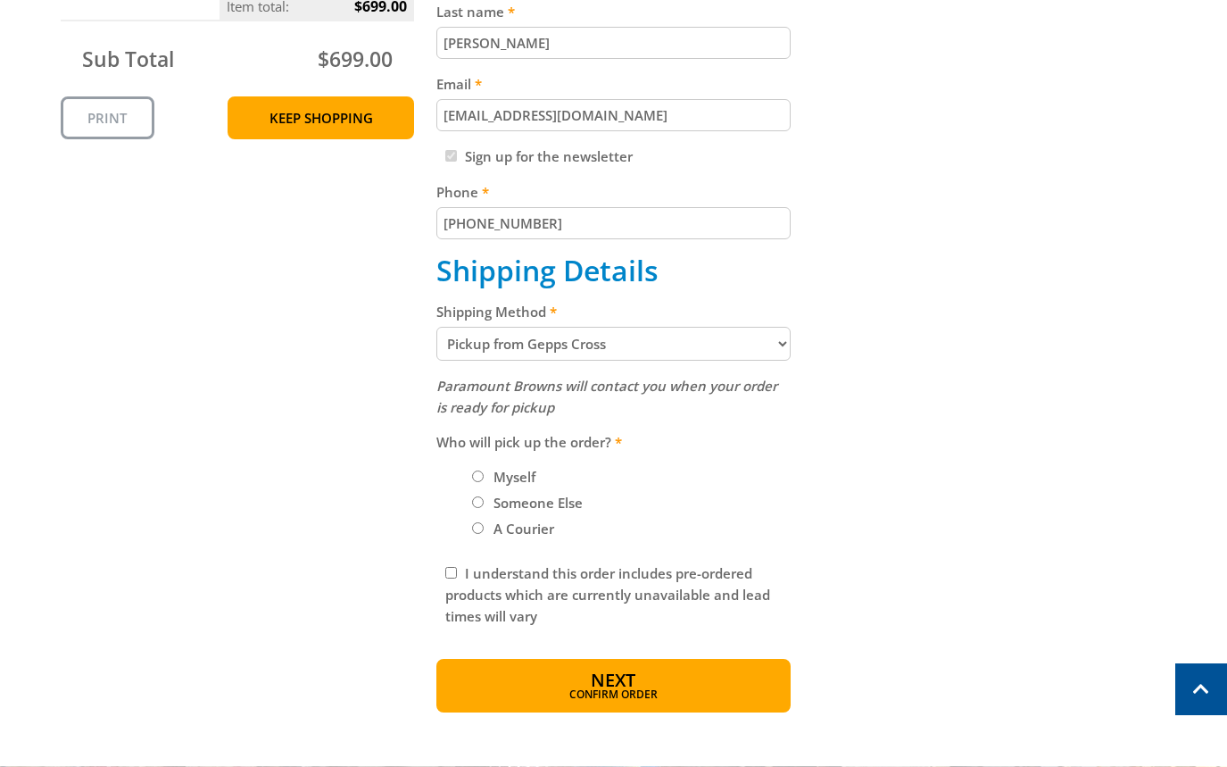
click at [522, 527] on label "A Courier" at bounding box center [523, 528] width 73 height 30
click at [484, 527] on input "A Courier" at bounding box center [478, 528] width 12 height 12
radio input "true"
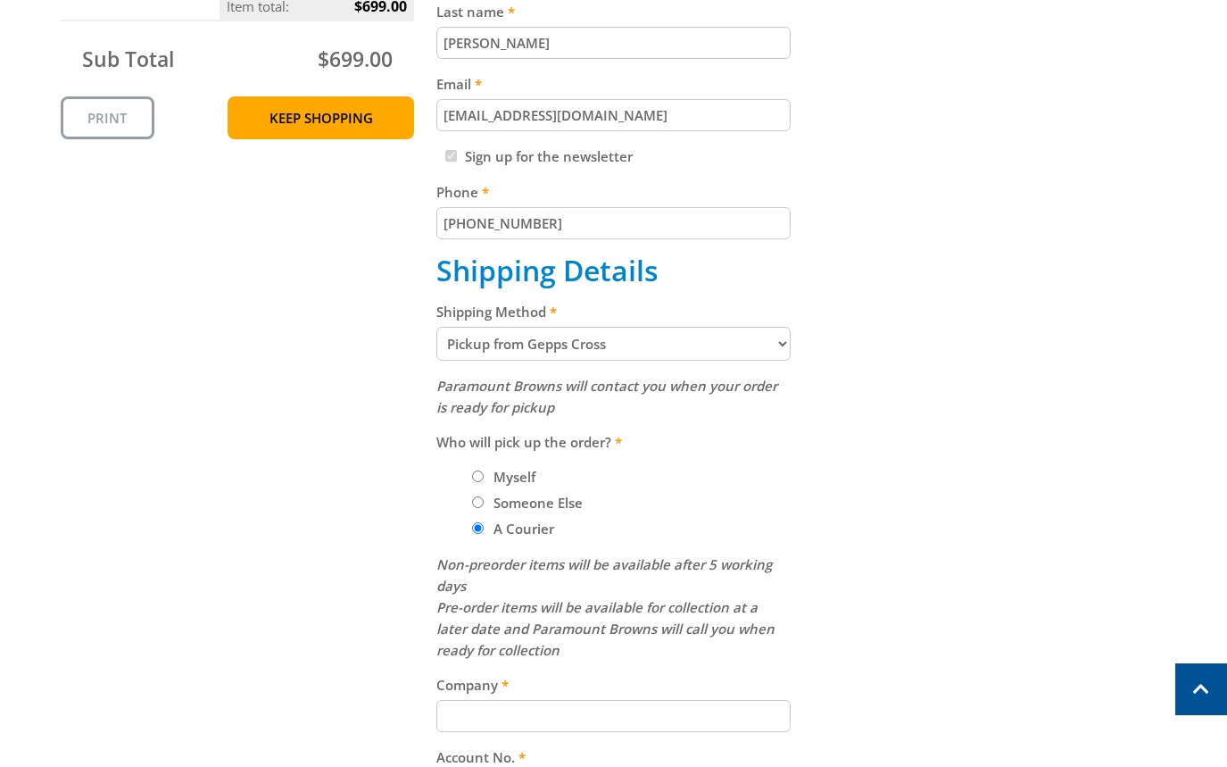
click at [530, 506] on label "Someone Else" at bounding box center [538, 502] width 102 height 30
click at [484, 506] on input "Someone Else" at bounding box center [478, 502] width 12 height 12
radio input "true"
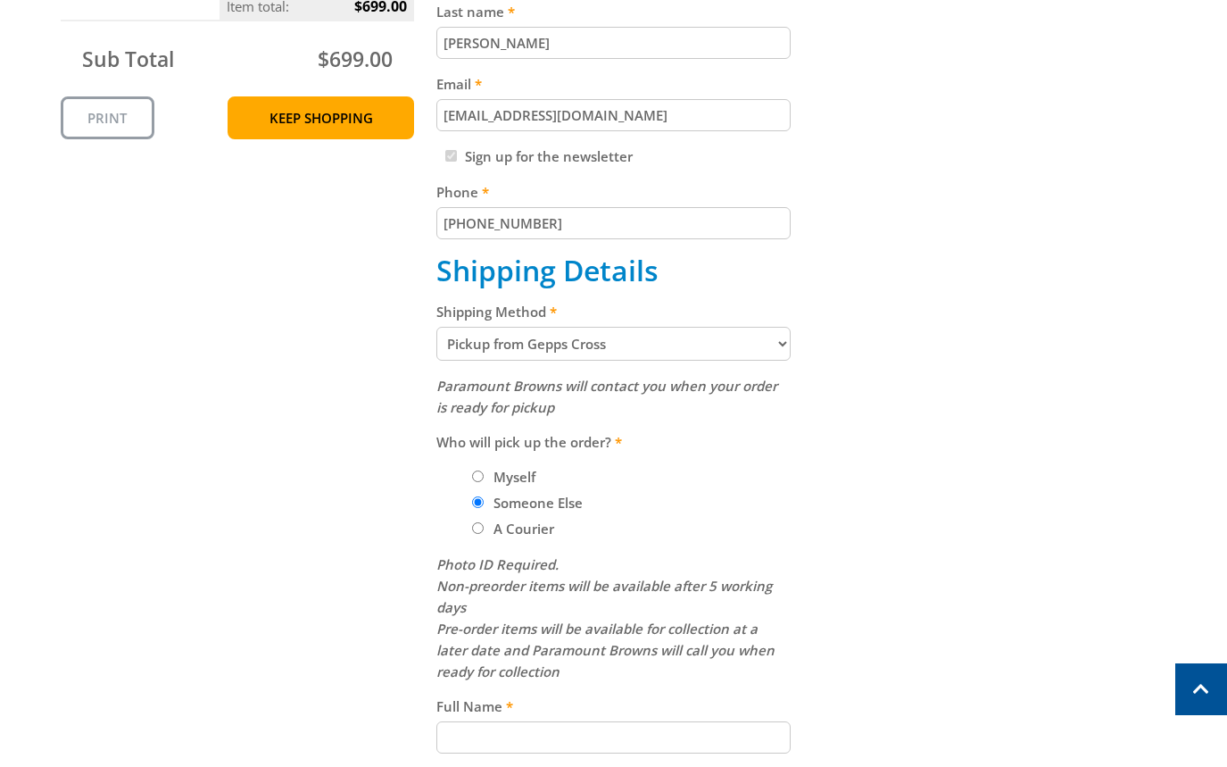
click at [514, 479] on label "Myself" at bounding box center [514, 476] width 54 height 30
click at [484, 479] on input "Myself" at bounding box center [478, 476] width 12 height 12
radio input "true"
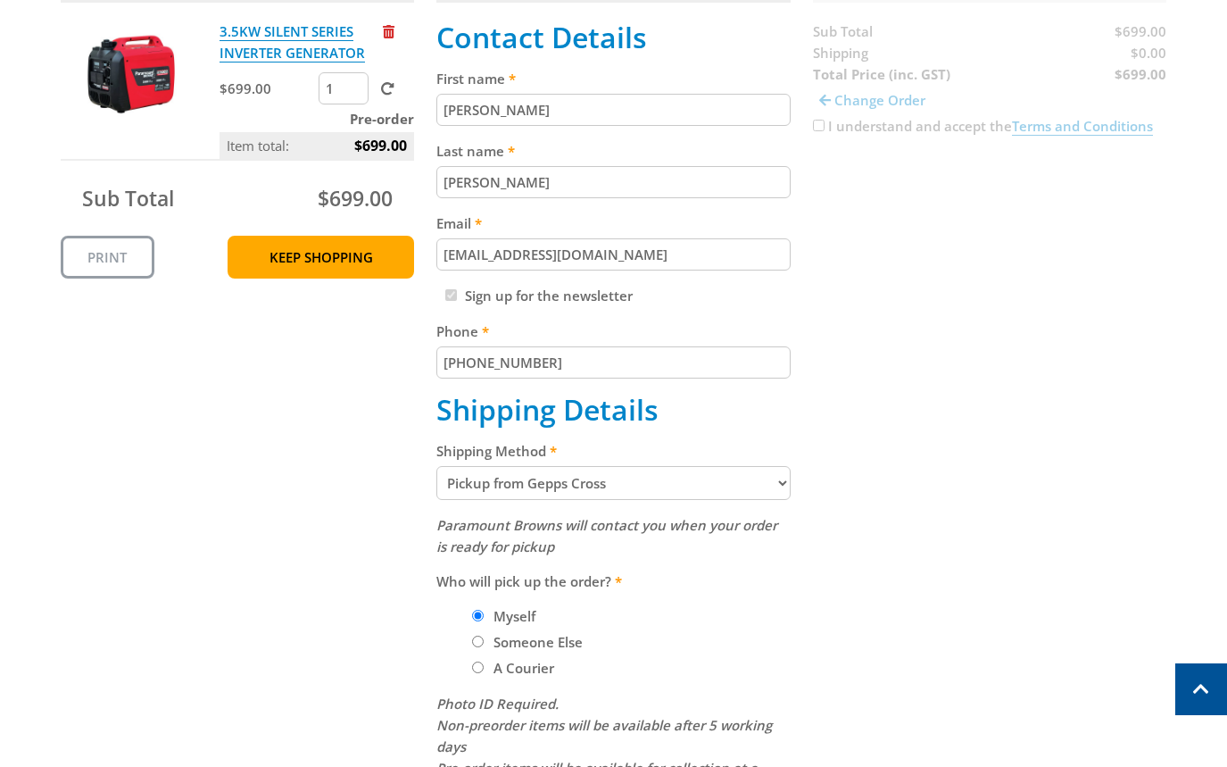
scroll to position [372, 0]
